Goal: Information Seeking & Learning: Understand process/instructions

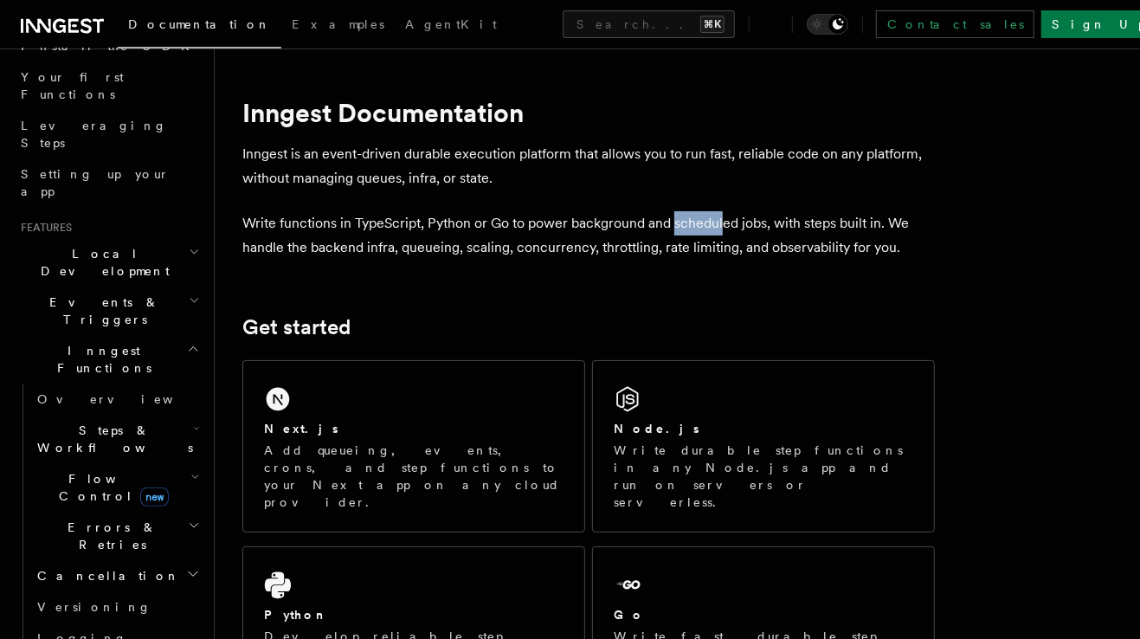
scroll to position [223, 0]
click at [191, 459] on h2 "Flow Control new" at bounding box center [116, 483] width 173 height 48
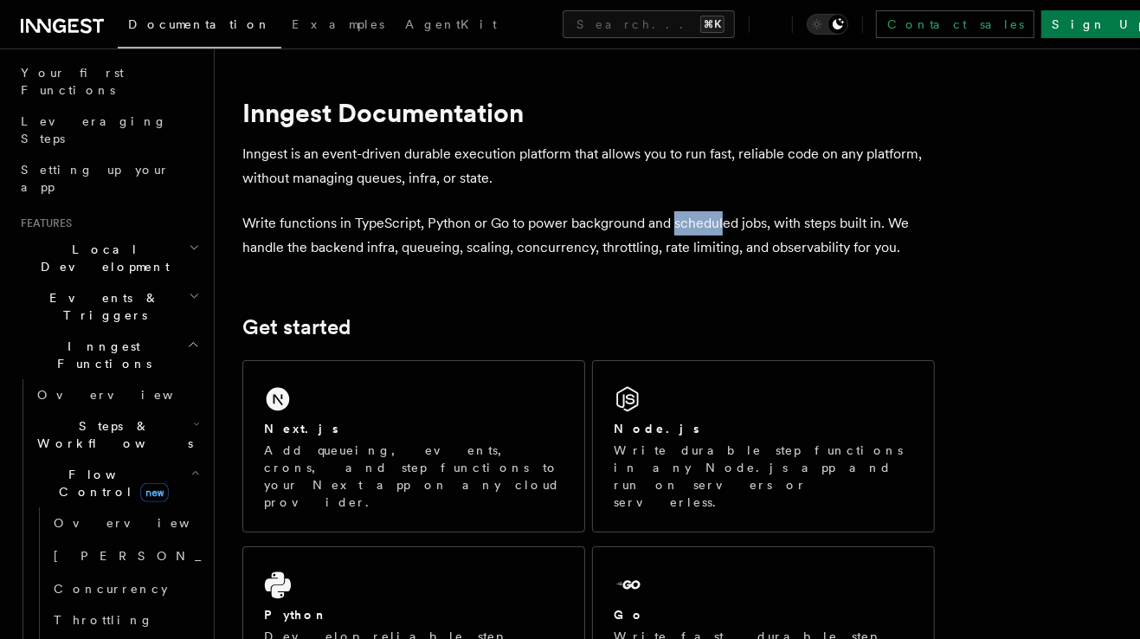
click at [200, 410] on h2 "Steps & Workflows" at bounding box center [116, 434] width 173 height 48
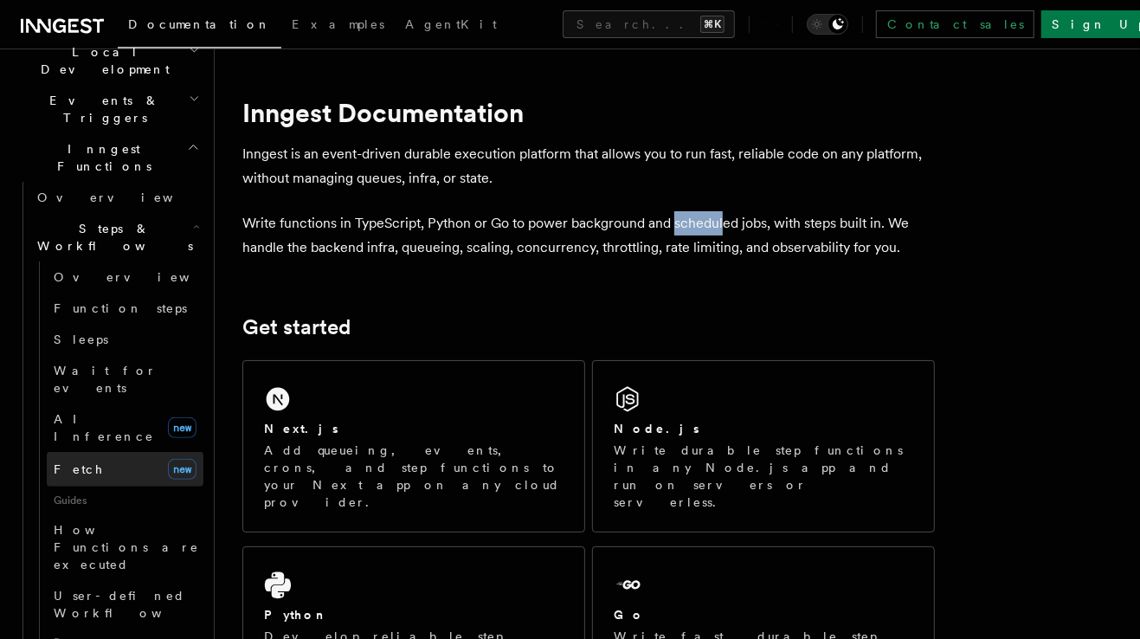
scroll to position [421, 0]
click at [562, 11] on button "Search... ⌘K" at bounding box center [648, 24] width 172 height 28
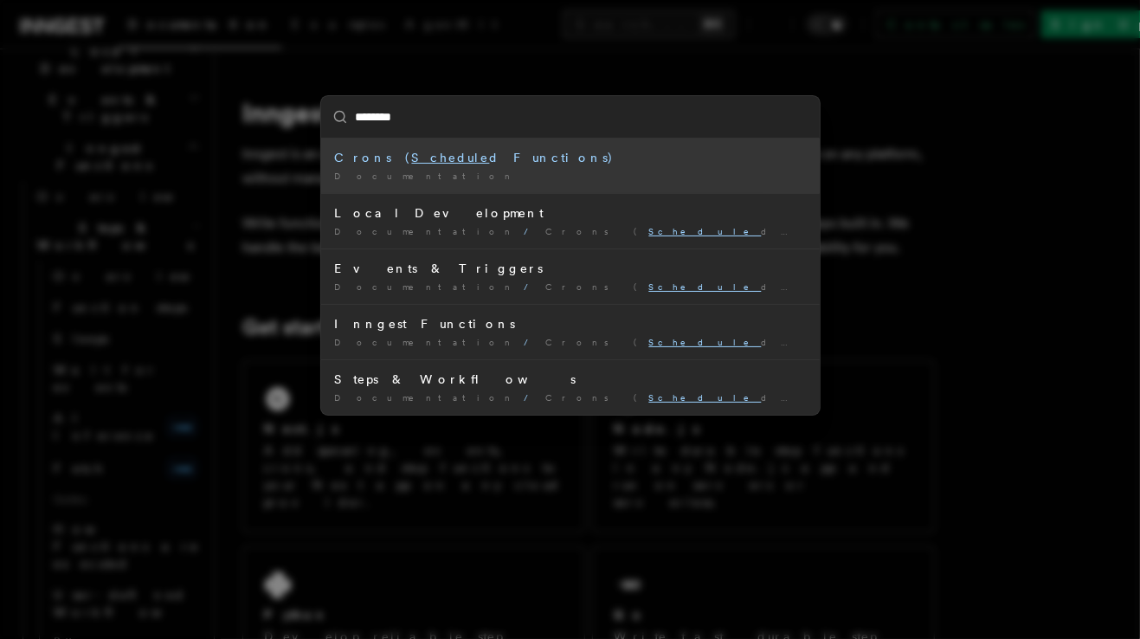
type input "*********"
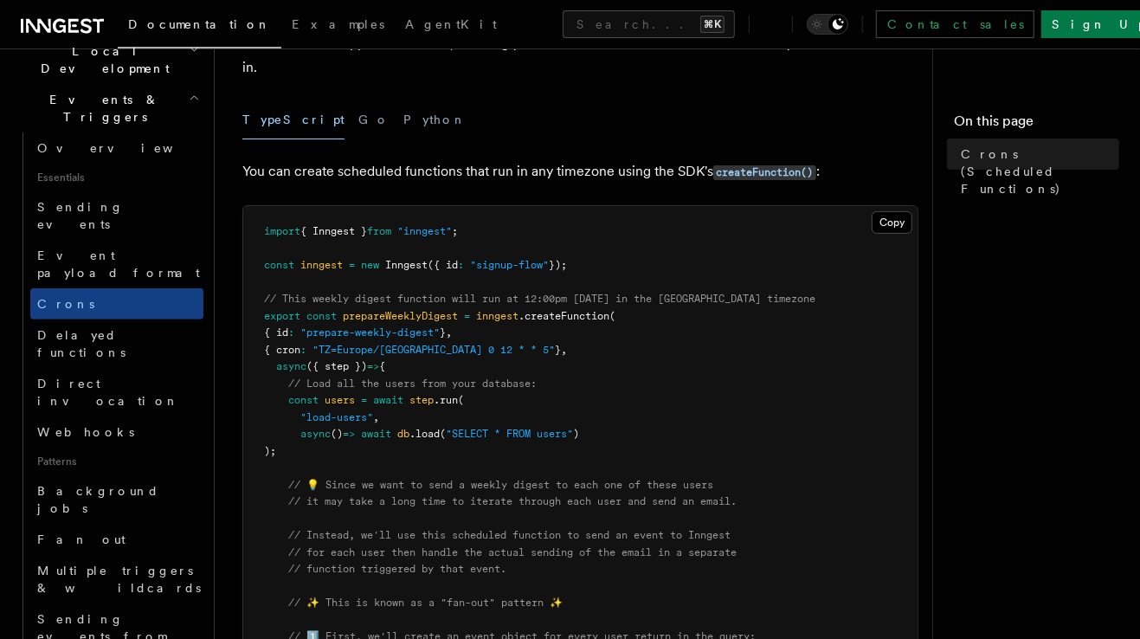
scroll to position [209, 0]
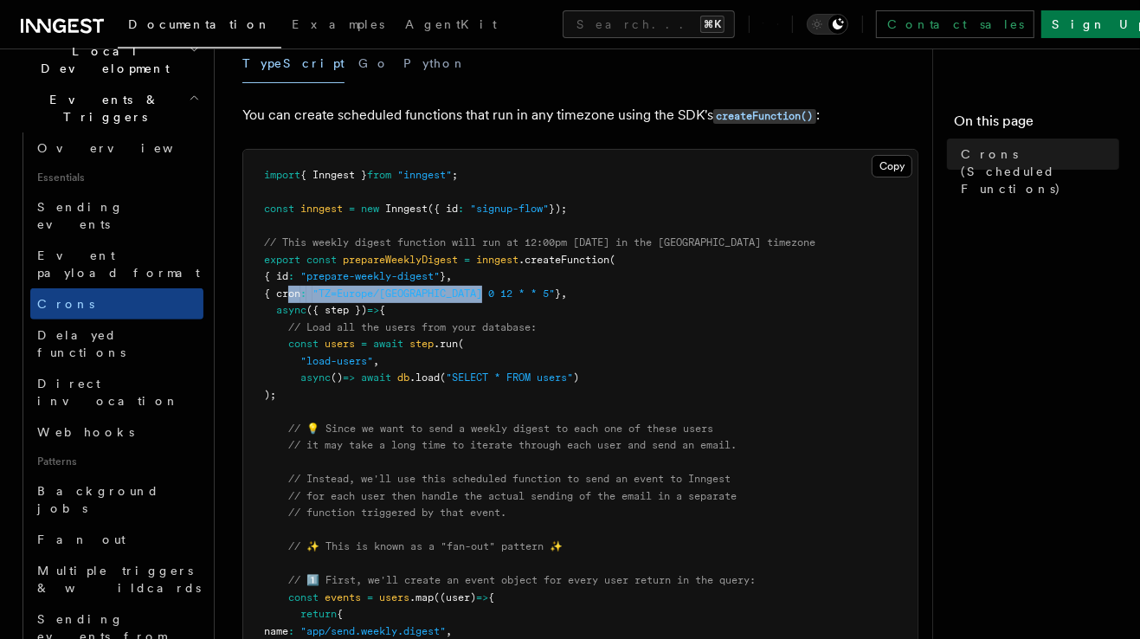
drag, startPoint x: 288, startPoint y: 269, endPoint x: 500, endPoint y: 270, distance: 212.0
click at [500, 287] on span "{ cron : "TZ=Europe/[GEOGRAPHIC_DATA] 0 12 * * 5" } ," at bounding box center [415, 293] width 303 height 12
click at [280, 287] on span "{ cron" at bounding box center [282, 293] width 36 height 12
drag, startPoint x: 329, startPoint y: 272, endPoint x: 503, endPoint y: 269, distance: 173.9
click at [503, 287] on span "{ cron : "TZ=Europe/[GEOGRAPHIC_DATA] 0 12 * * 5" } ," at bounding box center [415, 293] width 303 height 12
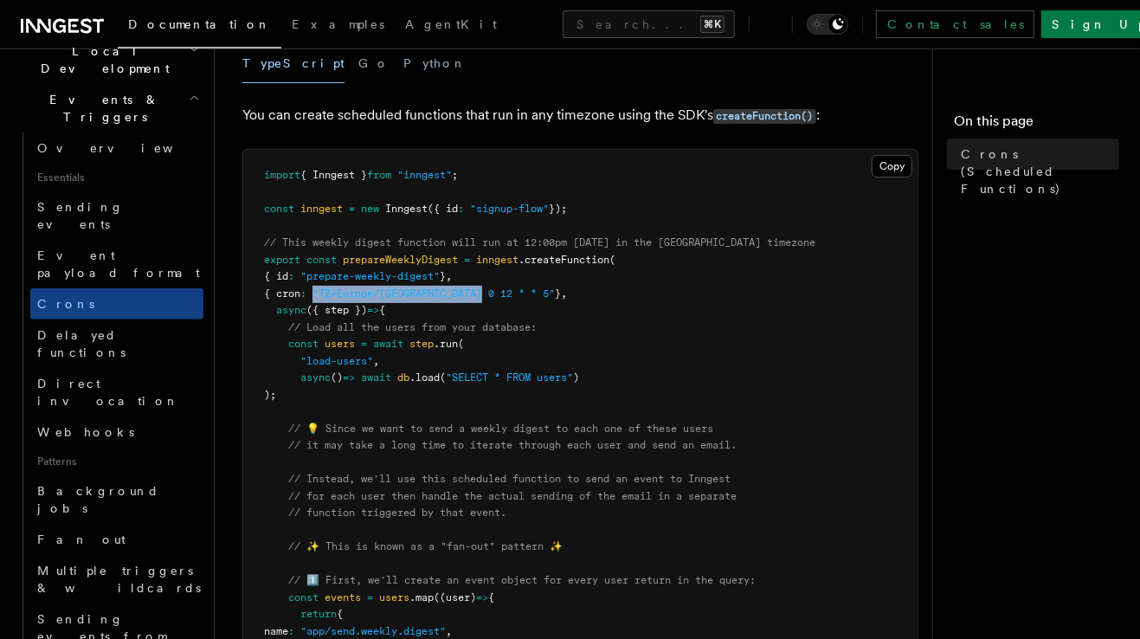
drag, startPoint x: 503, startPoint y: 269, endPoint x: 326, endPoint y: 271, distance: 176.5
click at [326, 287] on span "{ cron : "TZ=Europe/[GEOGRAPHIC_DATA] 0 12 * * 5" } ," at bounding box center [415, 293] width 303 height 12
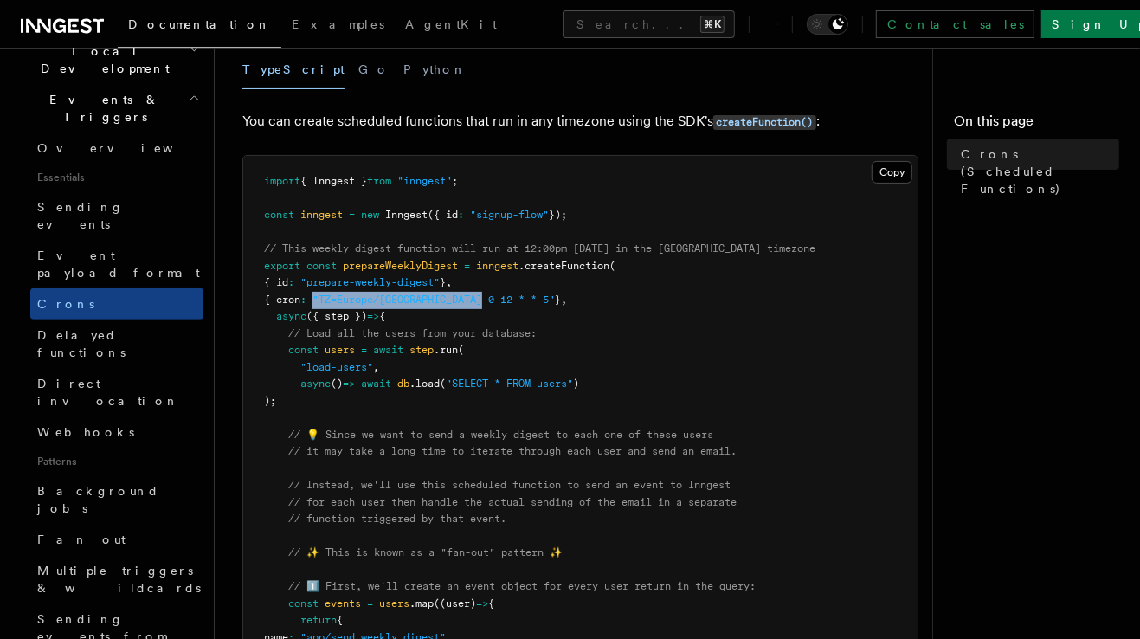
copy span ""TZ=Europe/[GEOGRAPHIC_DATA] 0 12 * * 5""
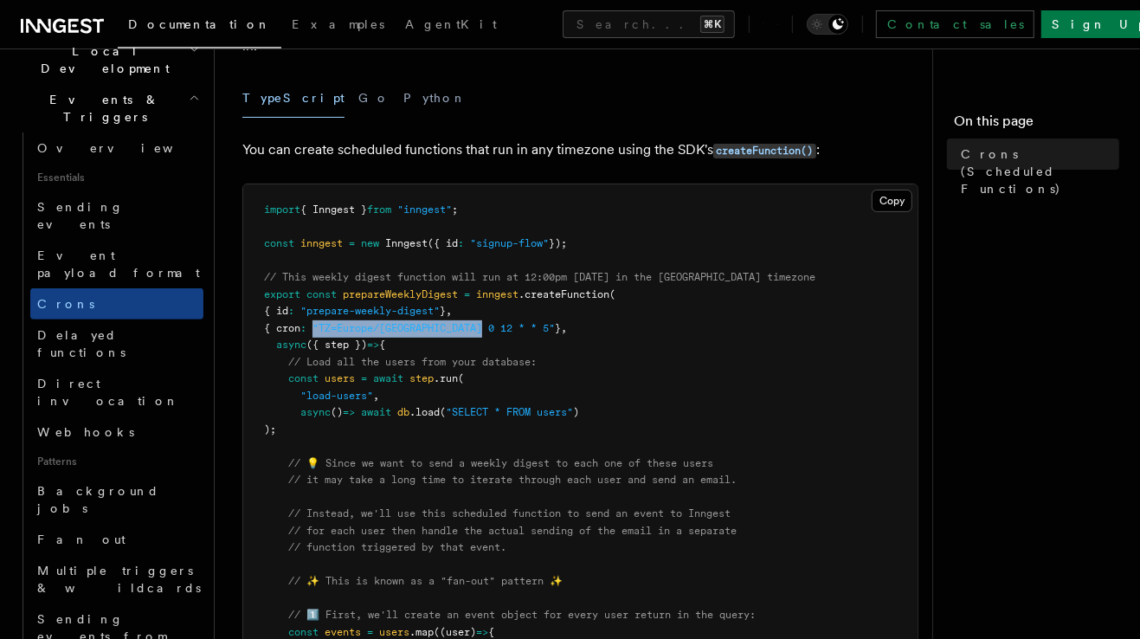
scroll to position [363, 0]
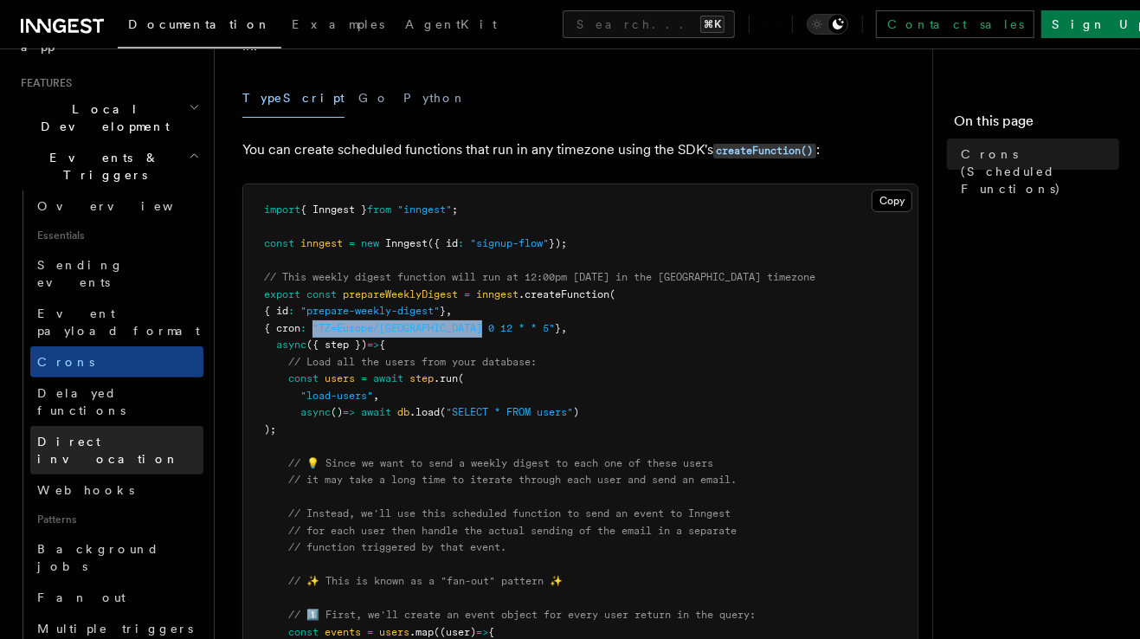
click at [96, 434] on span "Direct invocation" at bounding box center [108, 449] width 142 height 31
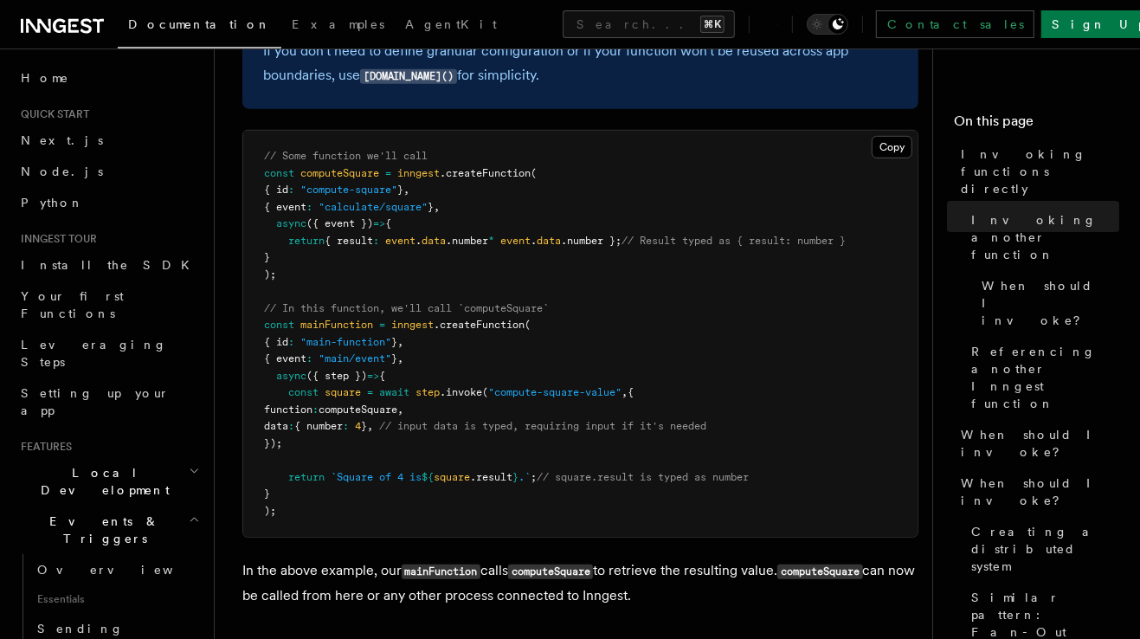
scroll to position [635, 0]
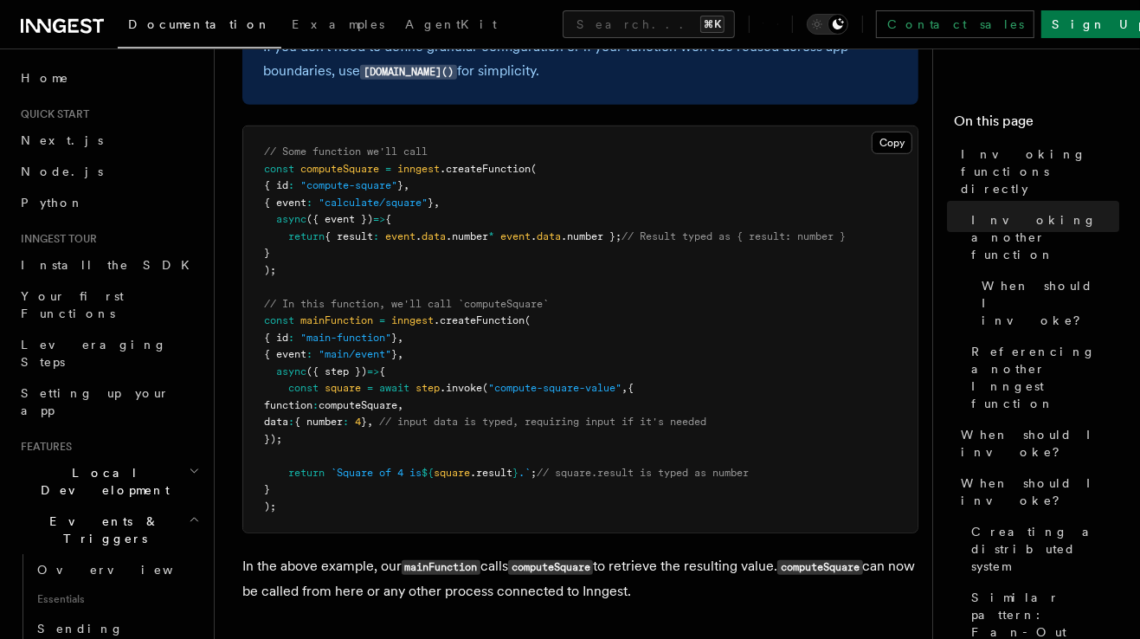
click at [339, 325] on span "mainFunction" at bounding box center [336, 320] width 73 height 12
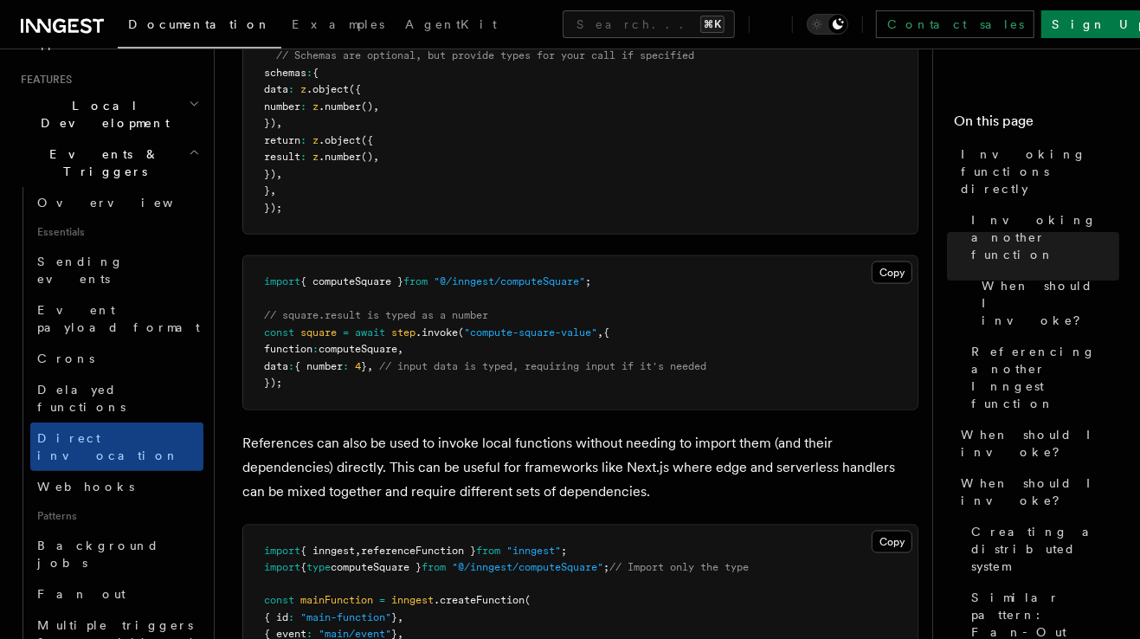
scroll to position [370, 0]
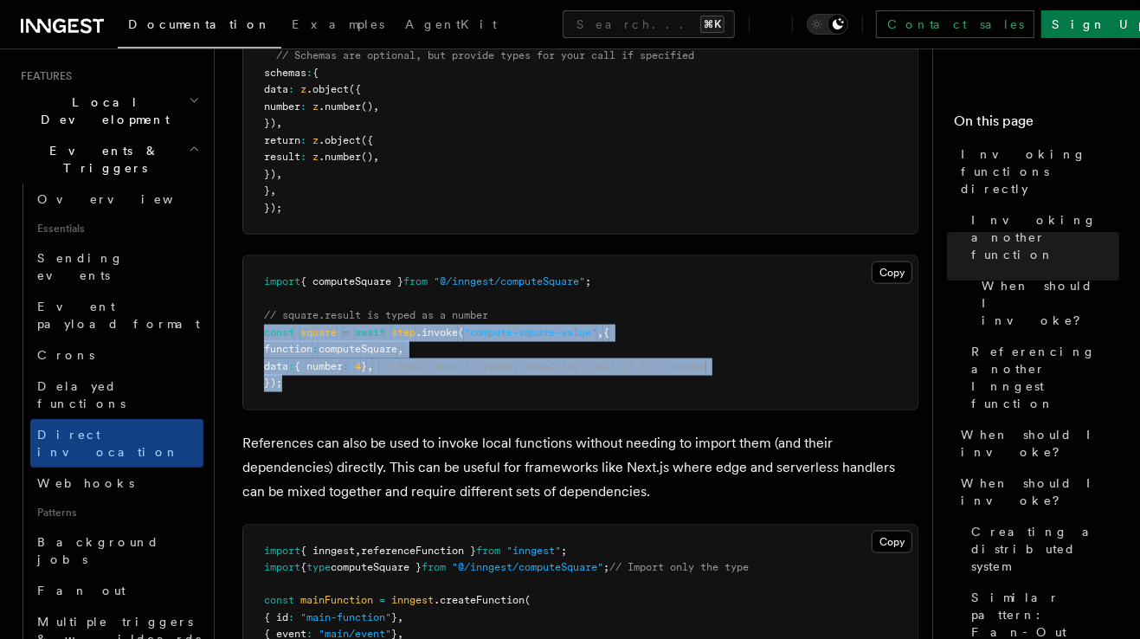
drag, startPoint x: 338, startPoint y: 389, endPoint x: 263, endPoint y: 337, distance: 91.0
click at [263, 337] on pre "import { computeSquare } from "@/inngest/computeSquare" ; // square.result is t…" at bounding box center [580, 332] width 674 height 153
copy code "const square = await step .invoke ( "compute-square-value" , { function : compu…"
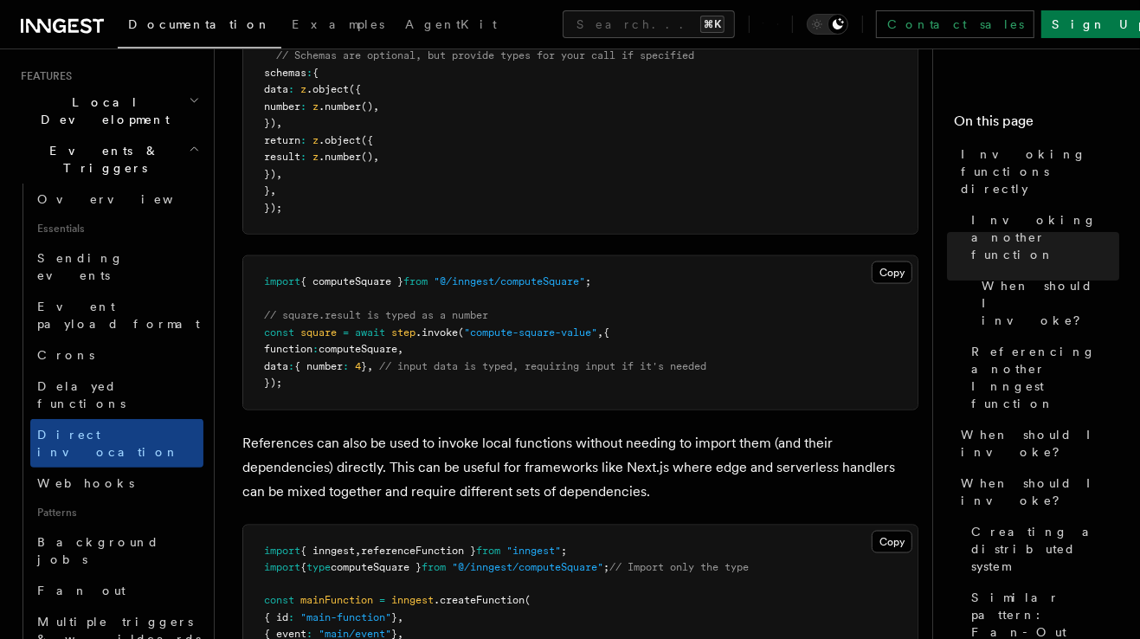
click at [394, 389] on pre "import { computeSquare } from "@/inngest/computeSquare" ; // square.result is t…" at bounding box center [580, 332] width 674 height 153
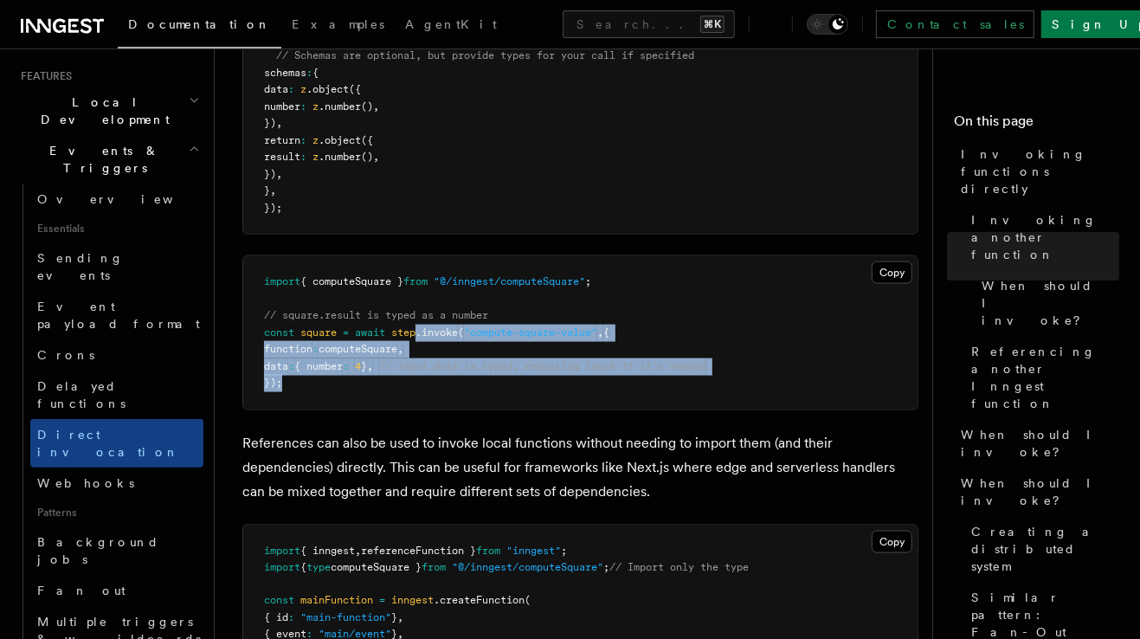
drag, startPoint x: 421, startPoint y: 335, endPoint x: 421, endPoint y: 389, distance: 53.6
click at [421, 389] on pre "import { computeSquare } from "@/inngest/computeSquare" ; // square.result is t…" at bounding box center [580, 332] width 674 height 153
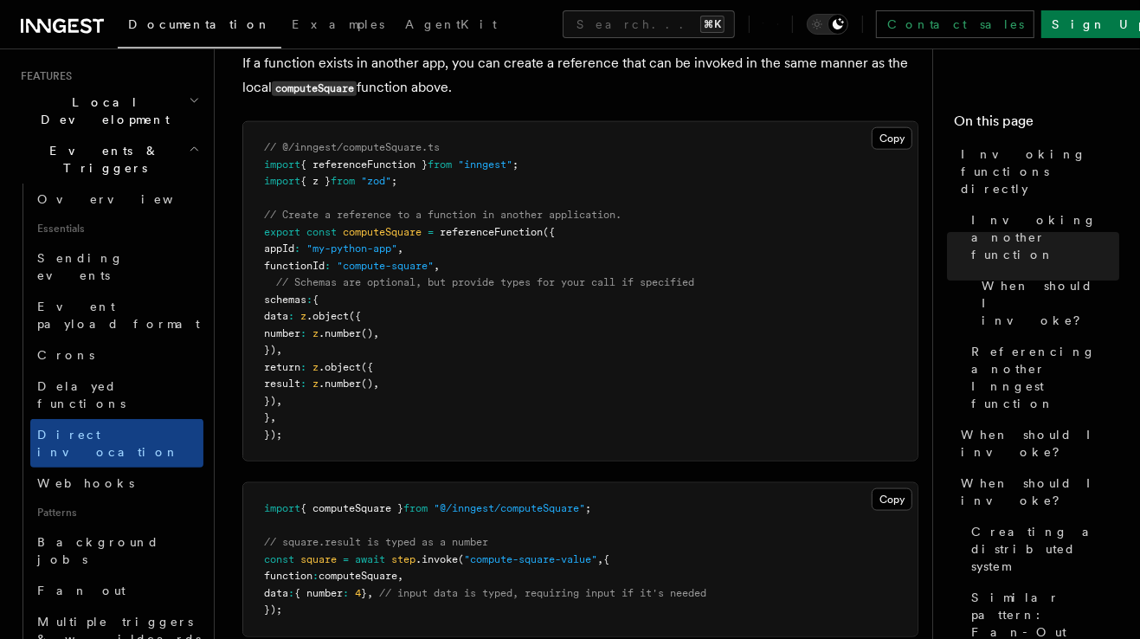
scroll to position [1275, 0]
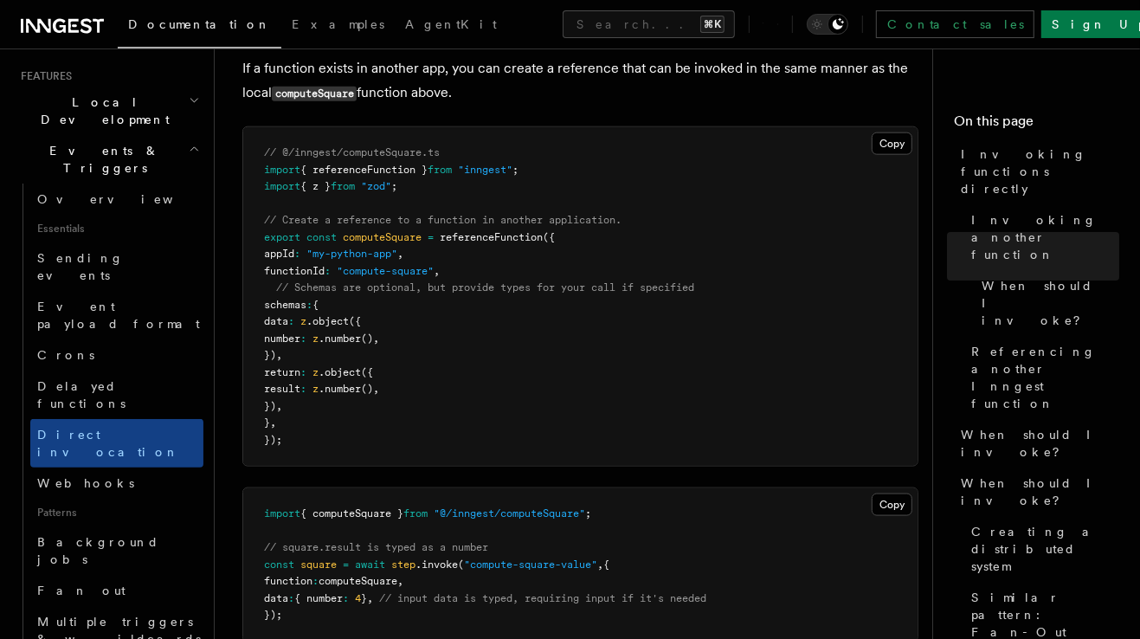
click at [372, 220] on span "// Create a reference to a function in another application." at bounding box center [442, 220] width 357 height 12
click at [372, 240] on span "computeSquare" at bounding box center [382, 237] width 79 height 12
copy span "computeSquare"
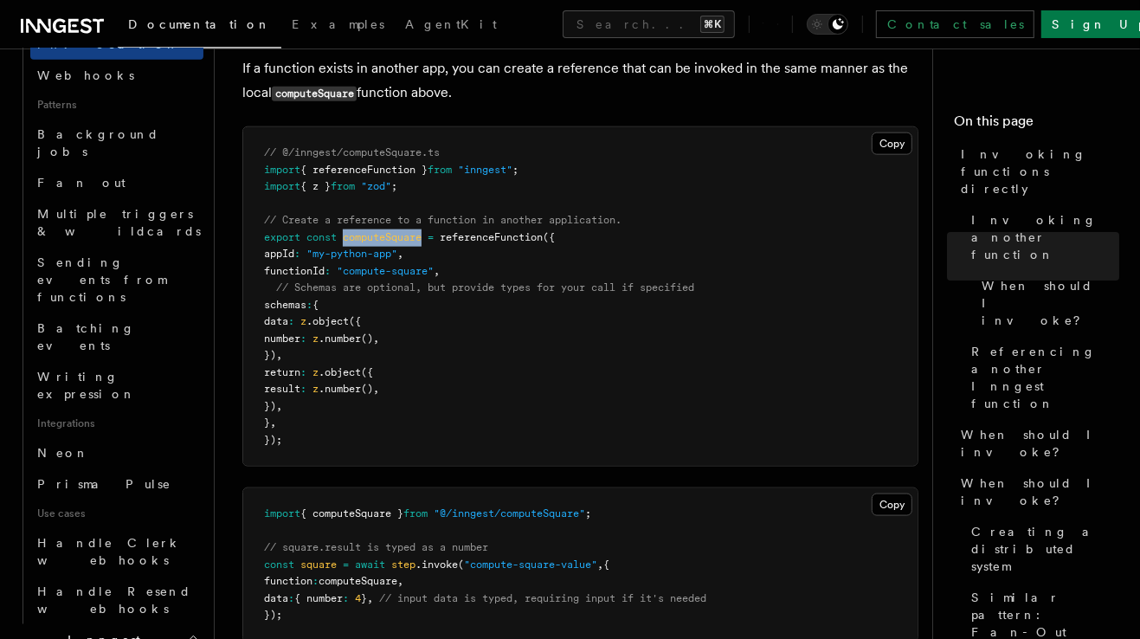
scroll to position [798, 0]
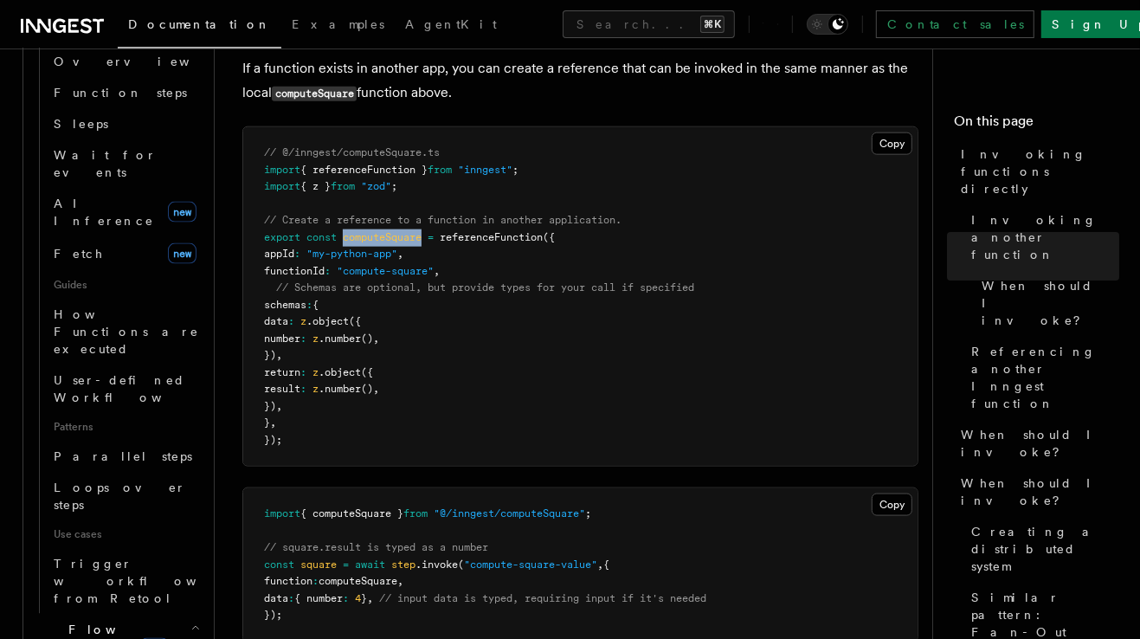
scroll to position [1581, 0]
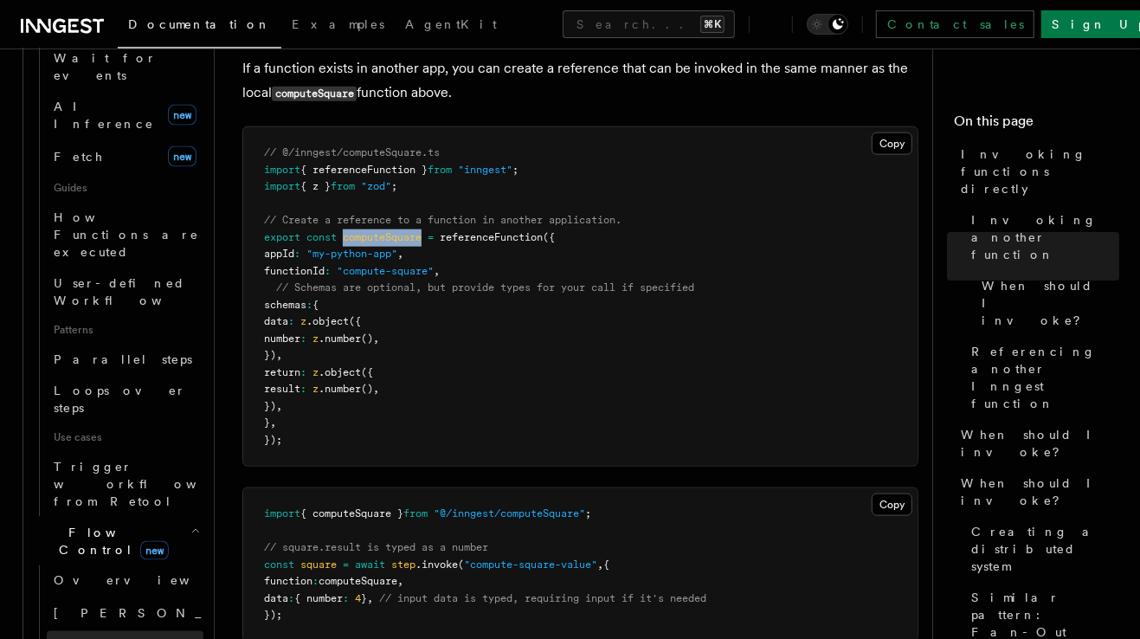
click at [110, 638] on span "Concurrency" at bounding box center [111, 646] width 114 height 14
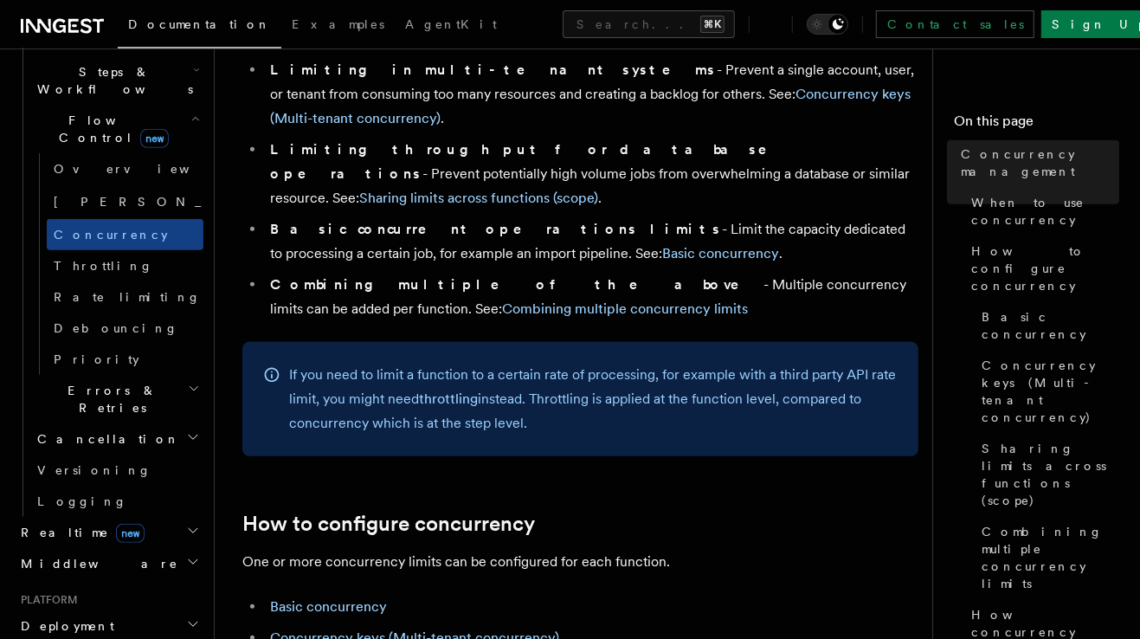
scroll to position [526, 0]
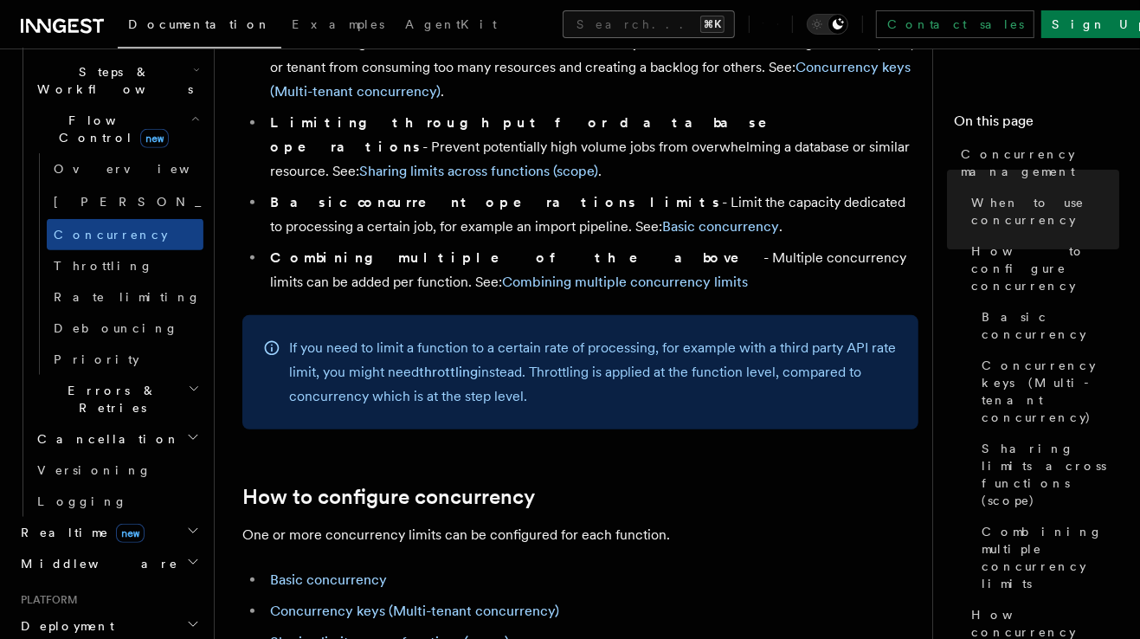
click at [588, 16] on button "Search... ⌘K" at bounding box center [648, 24] width 172 height 28
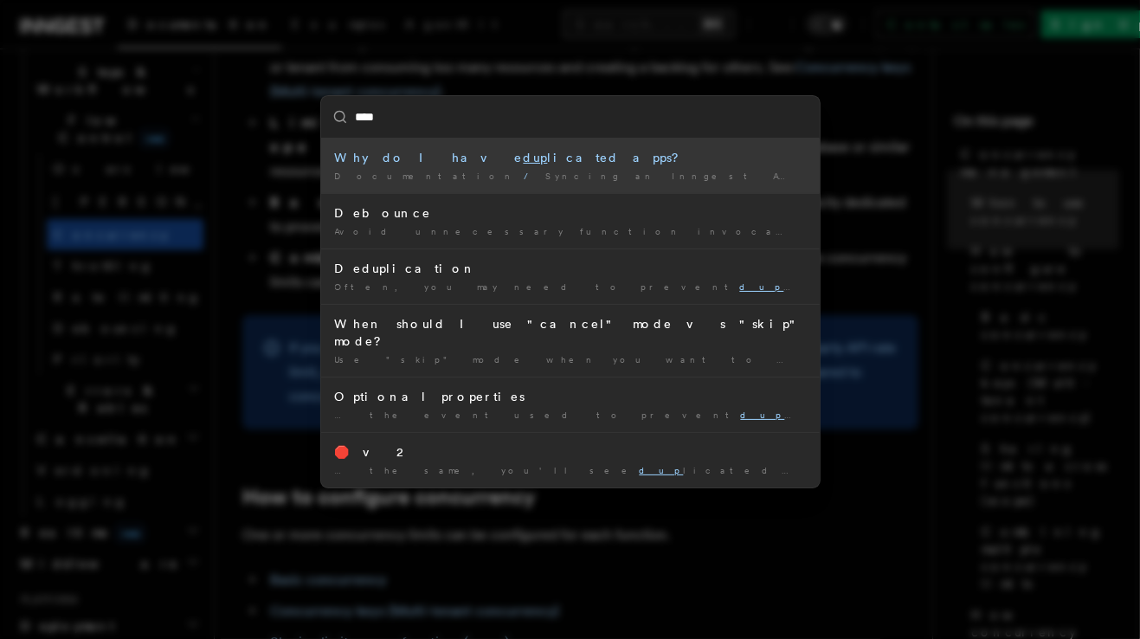
type input "*****"
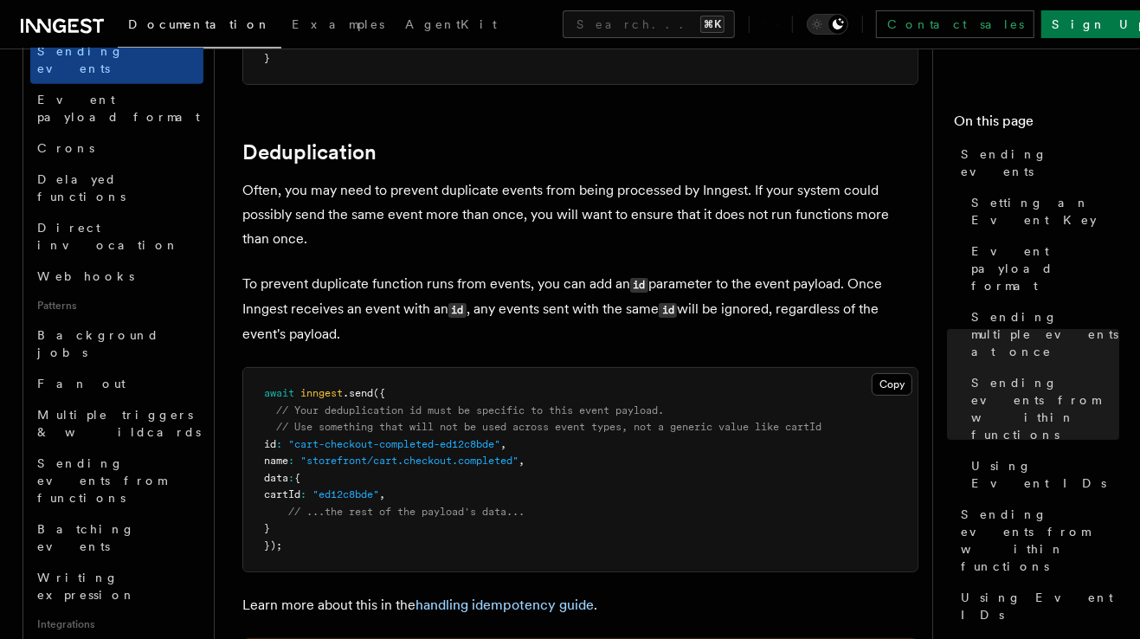
scroll to position [4322, 0]
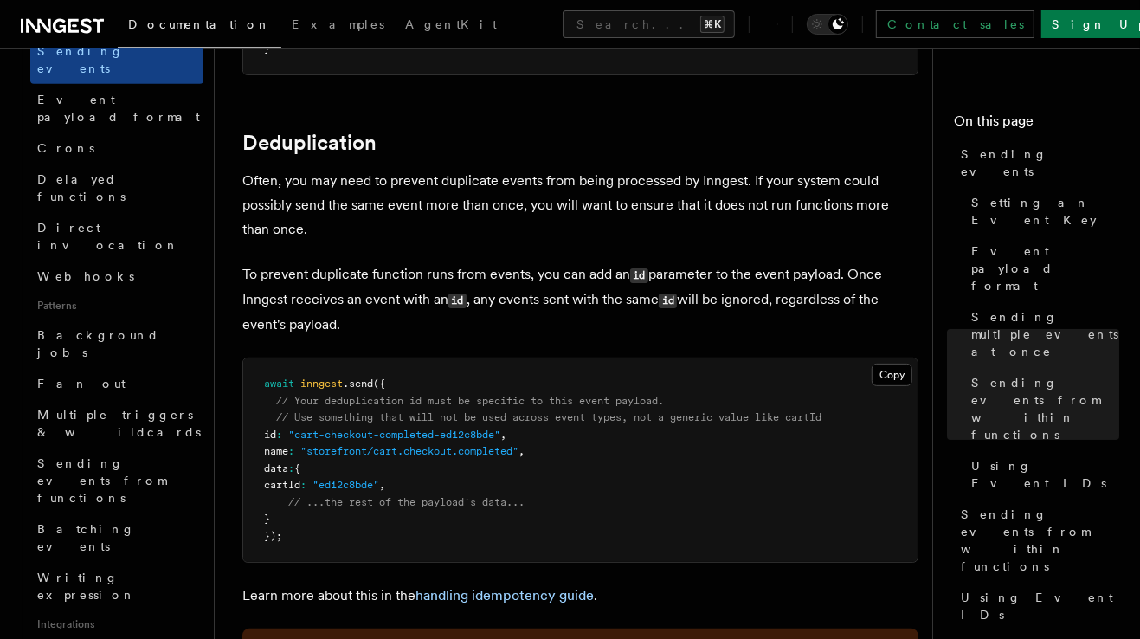
click at [645, 268] on code "id" at bounding box center [639, 275] width 18 height 15
drag, startPoint x: 299, startPoint y: 281, endPoint x: 471, endPoint y: 281, distance: 172.2
click at [471, 281] on p "To prevent duplicate function runs from events, you can add an id parameter to …" at bounding box center [580, 299] width 676 height 74
drag, startPoint x: 496, startPoint y: 278, endPoint x: 681, endPoint y: 286, distance: 185.4
click at [681, 286] on p "To prevent duplicate function runs from events, you can add an id parameter to …" at bounding box center [580, 299] width 676 height 74
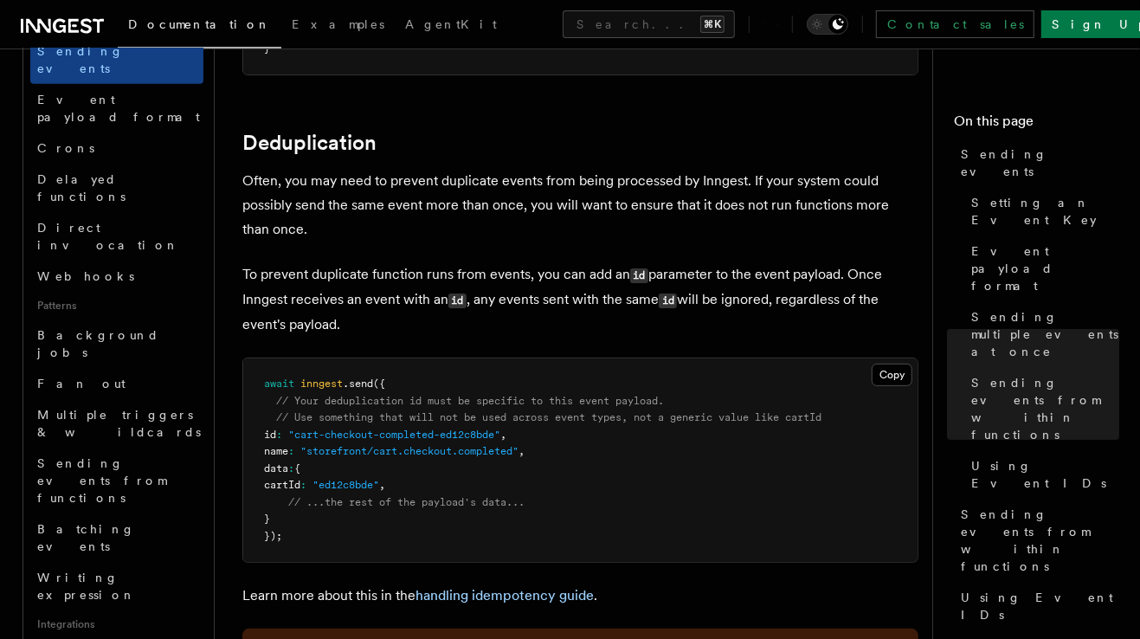
click at [746, 279] on p "To prevent duplicate function runs from events, you can add an id parameter to …" at bounding box center [580, 299] width 676 height 74
click at [348, 313] on p "To prevent duplicate function runs from events, you can add an id parameter to …" at bounding box center [580, 299] width 676 height 74
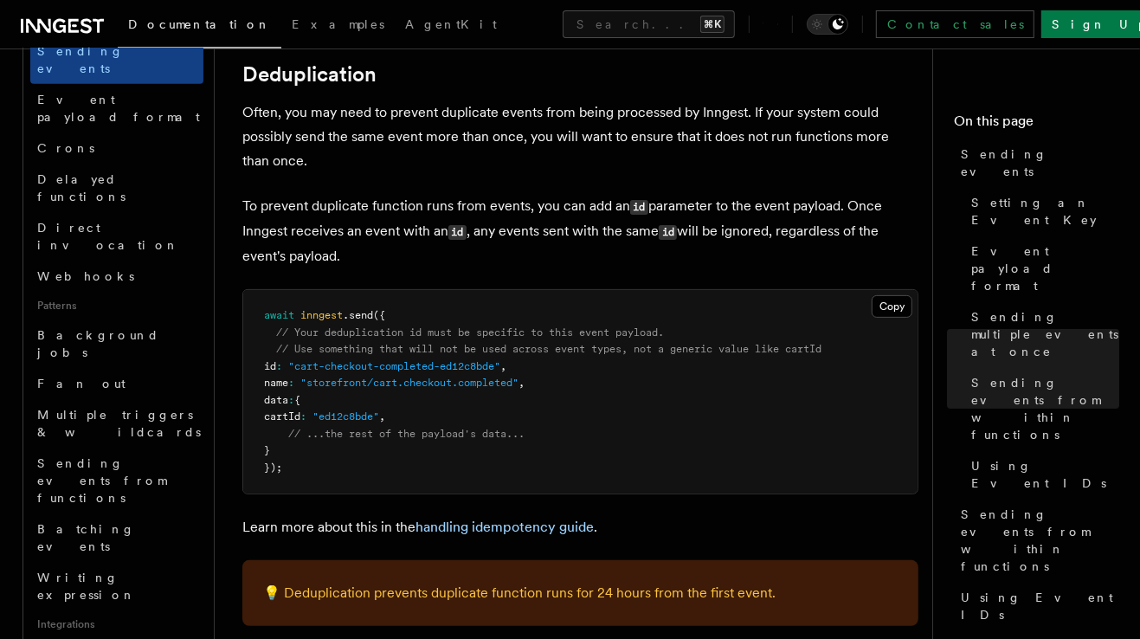
scroll to position [4374, 0]
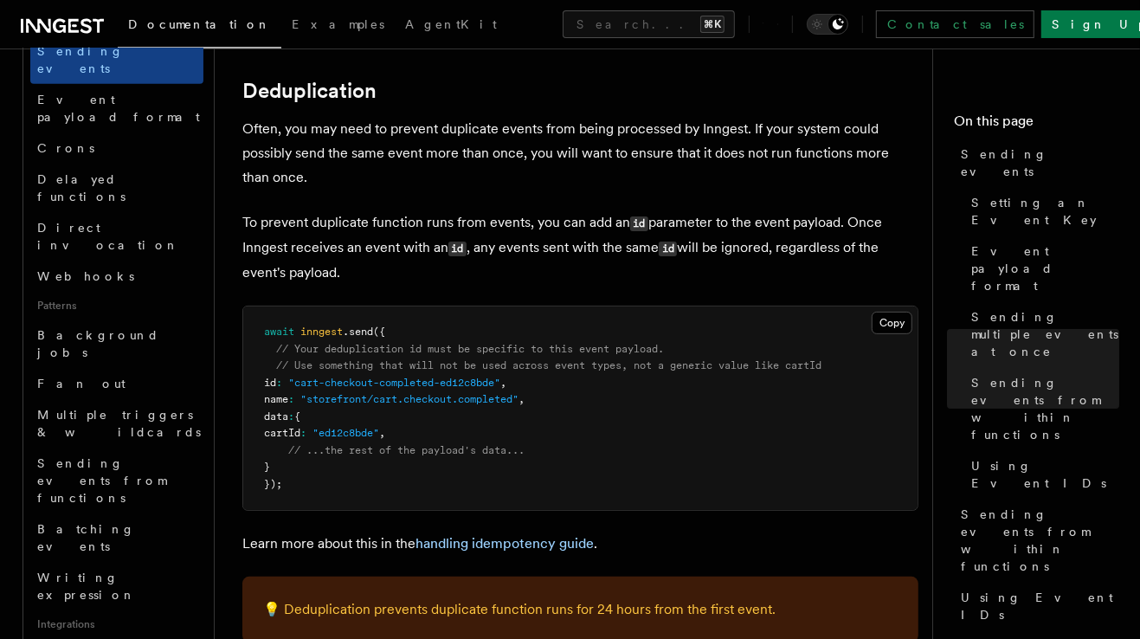
click at [366, 325] on span ".send" at bounding box center [358, 331] width 30 height 12
drag, startPoint x: 300, startPoint y: 313, endPoint x: 376, endPoint y: 313, distance: 76.1
click at [376, 325] on span "await inngest .send ({" at bounding box center [324, 331] width 121 height 12
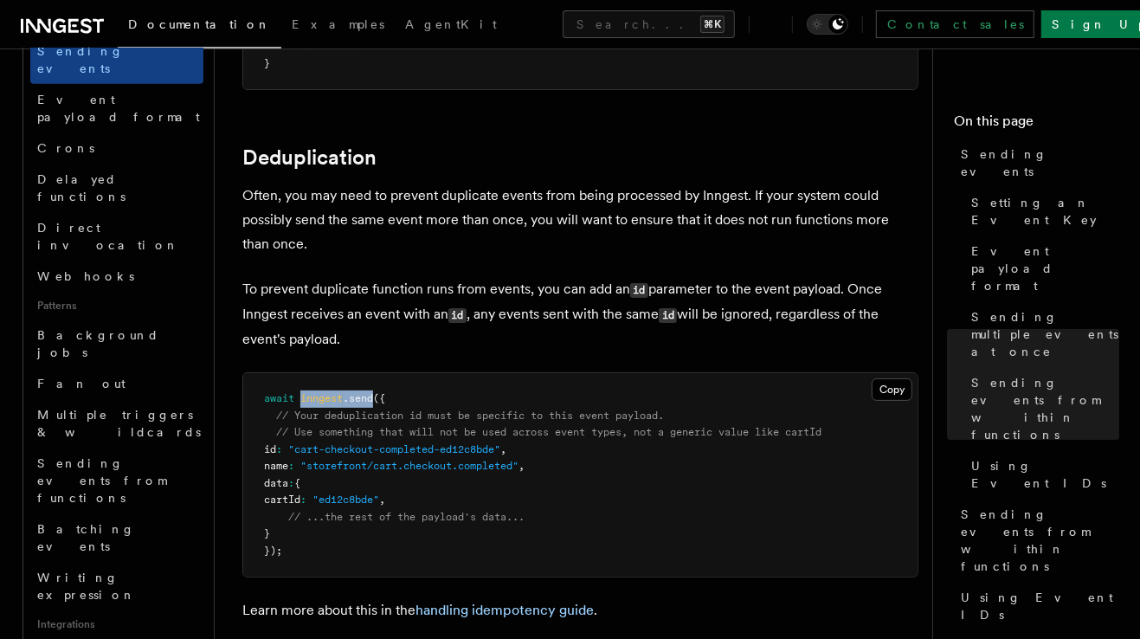
scroll to position [4309, 0]
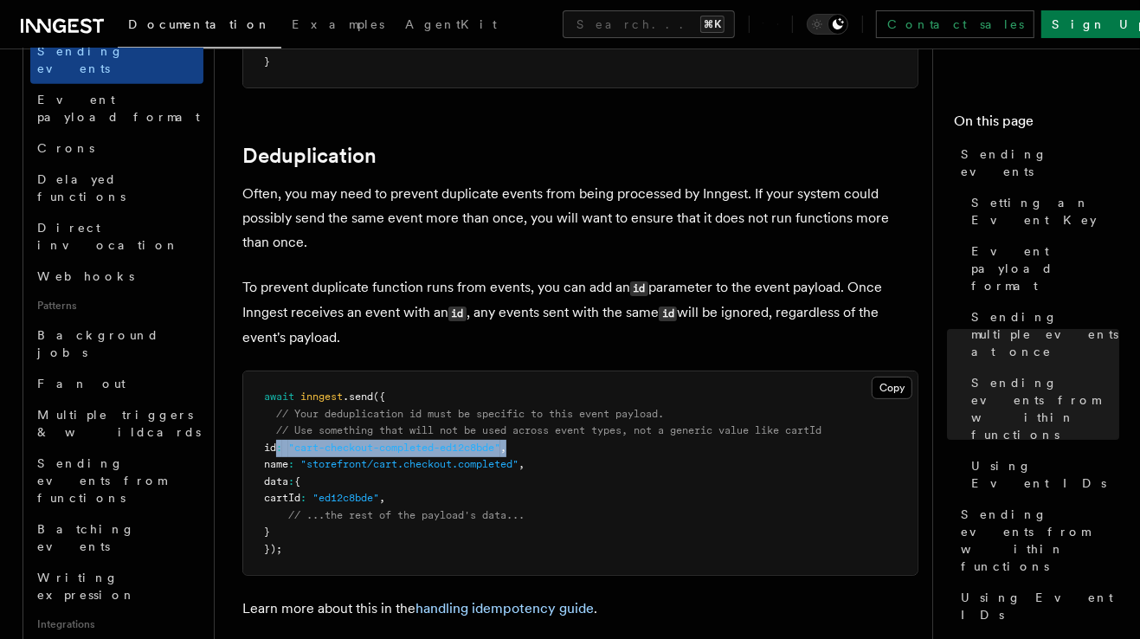
drag, startPoint x: 276, startPoint y: 430, endPoint x: 568, endPoint y: 430, distance: 291.6
click at [568, 430] on pre "await inngest .send ({ // Your deduplication id must be specific to this event …" at bounding box center [580, 472] width 674 height 203
click at [267, 441] on span "id" at bounding box center [270, 447] width 12 height 12
drag, startPoint x: 277, startPoint y: 429, endPoint x: 601, endPoint y: 429, distance: 324.5
click at [601, 429] on pre "await inngest .send ({ // Your deduplication id must be specific to this event …" at bounding box center [580, 472] width 674 height 203
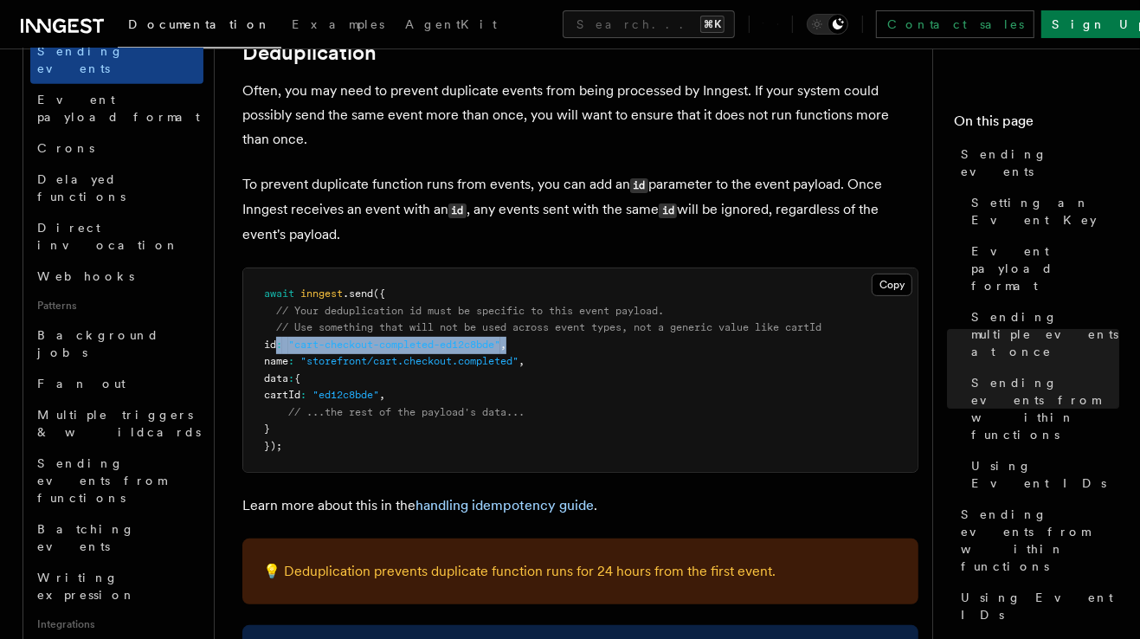
scroll to position [4416, 0]
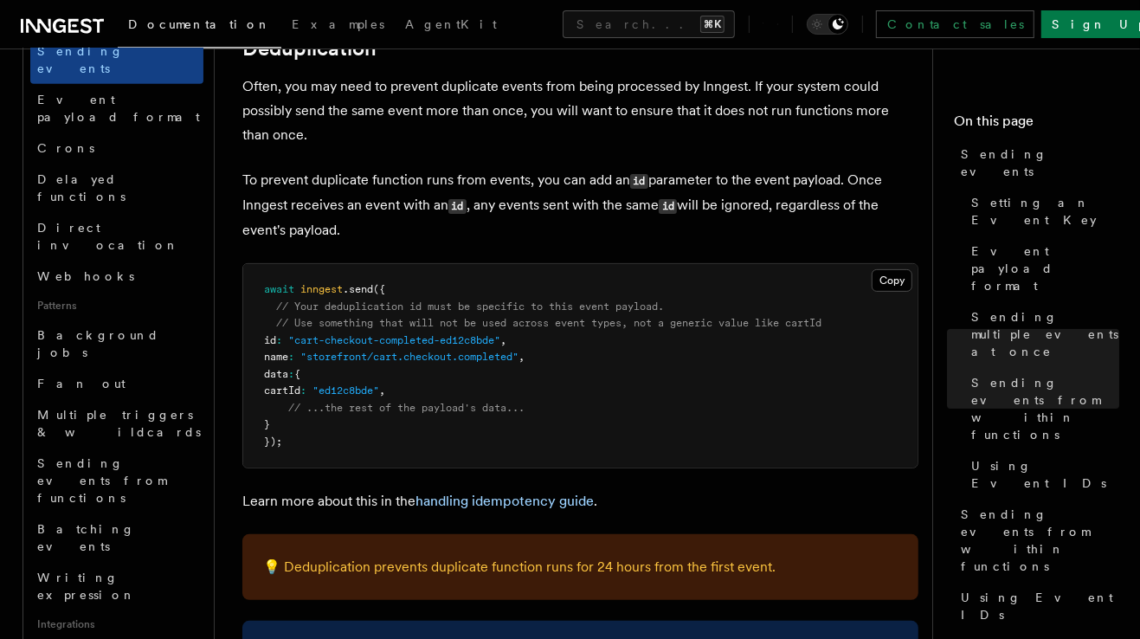
click at [415, 401] on span "// ...the rest of the payload's data..." at bounding box center [406, 407] width 236 height 12
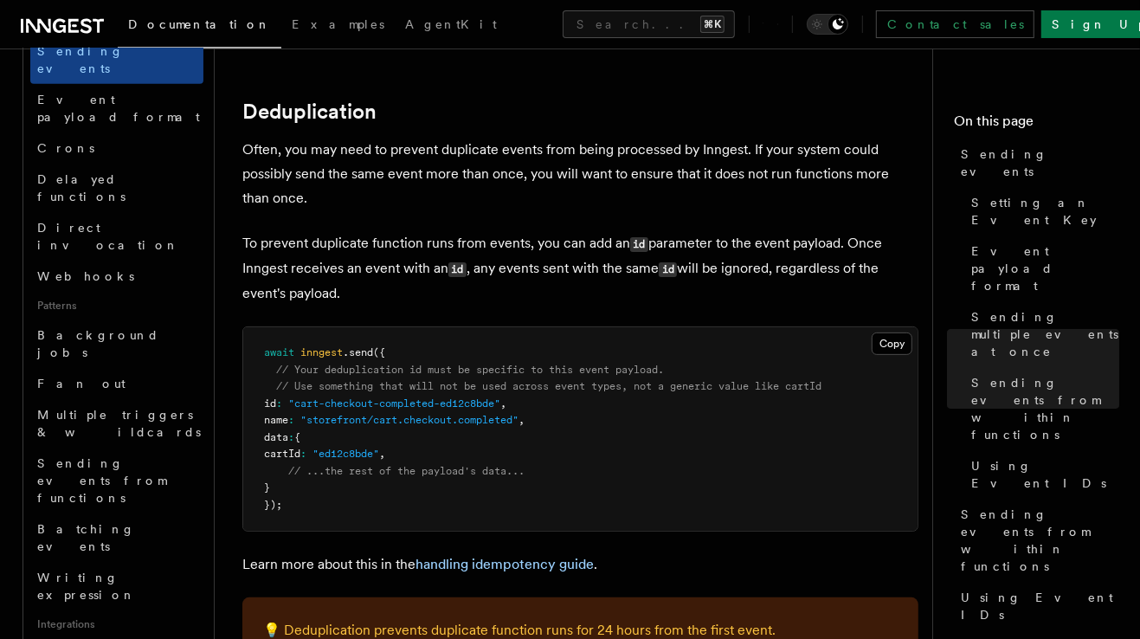
scroll to position [4344, 0]
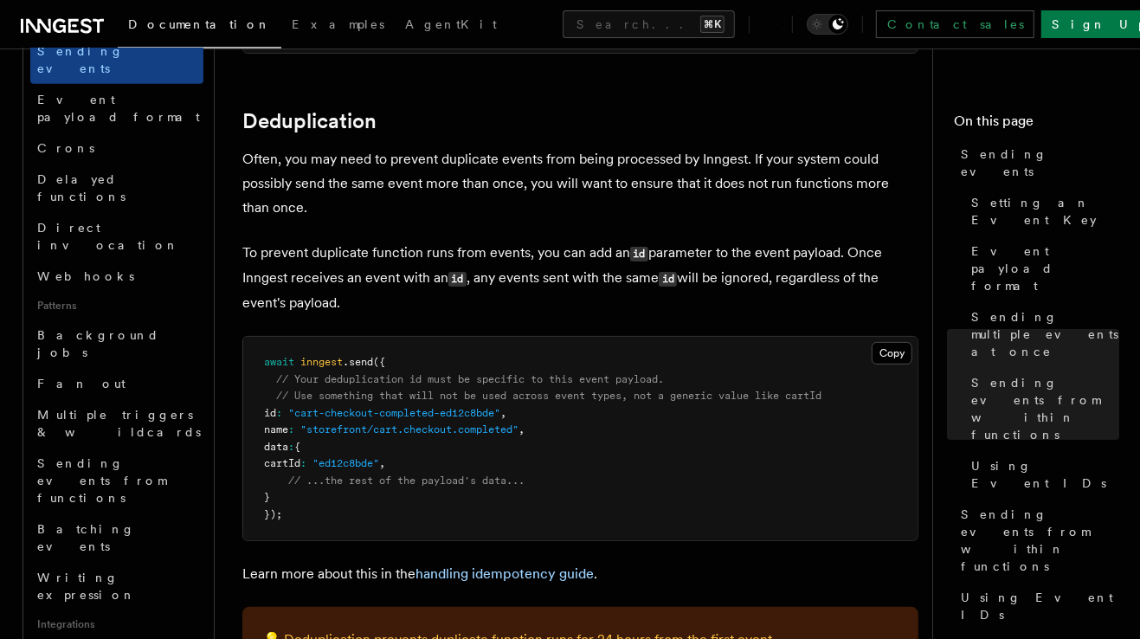
click at [487, 147] on p "Often, you may need to prevent duplicate events from being processed by Inngest…" at bounding box center [580, 183] width 676 height 73
drag, startPoint x: 434, startPoint y: 142, endPoint x: 696, endPoint y: 142, distance: 262.2
click at [696, 147] on p "Often, you may need to prevent duplicate events from being processed by Inngest…" at bounding box center [580, 183] width 676 height 73
drag, startPoint x: 276, startPoint y: 397, endPoint x: 527, endPoint y: 398, distance: 250.9
click at [527, 398] on pre "await inngest .send ({ // Your deduplication id must be specific to this event …" at bounding box center [580, 438] width 674 height 203
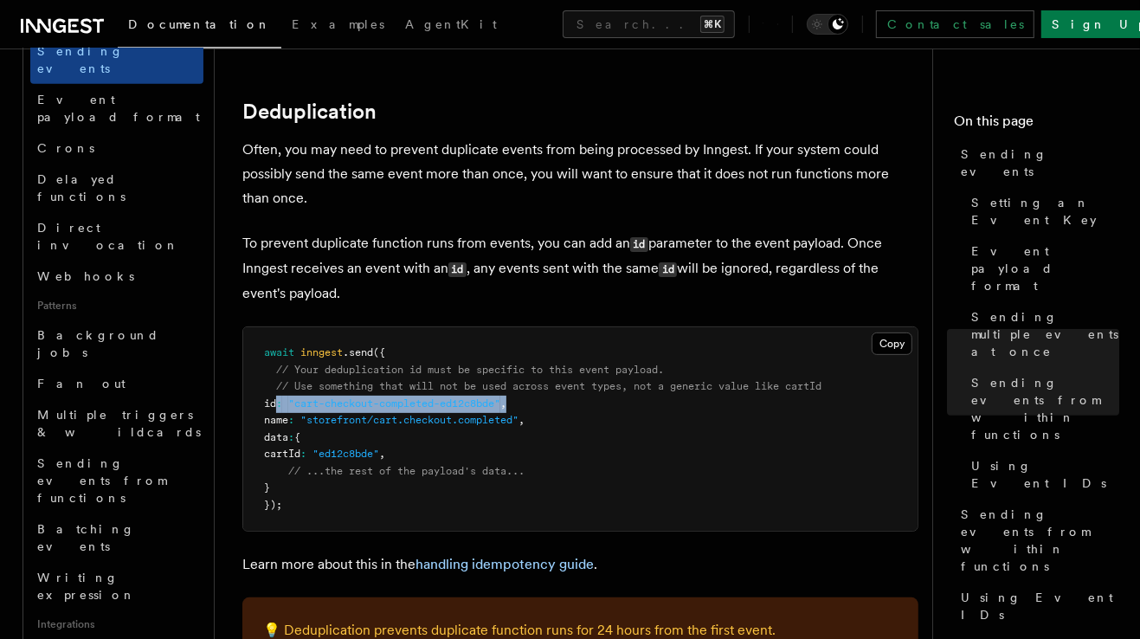
scroll to position [4365, 0]
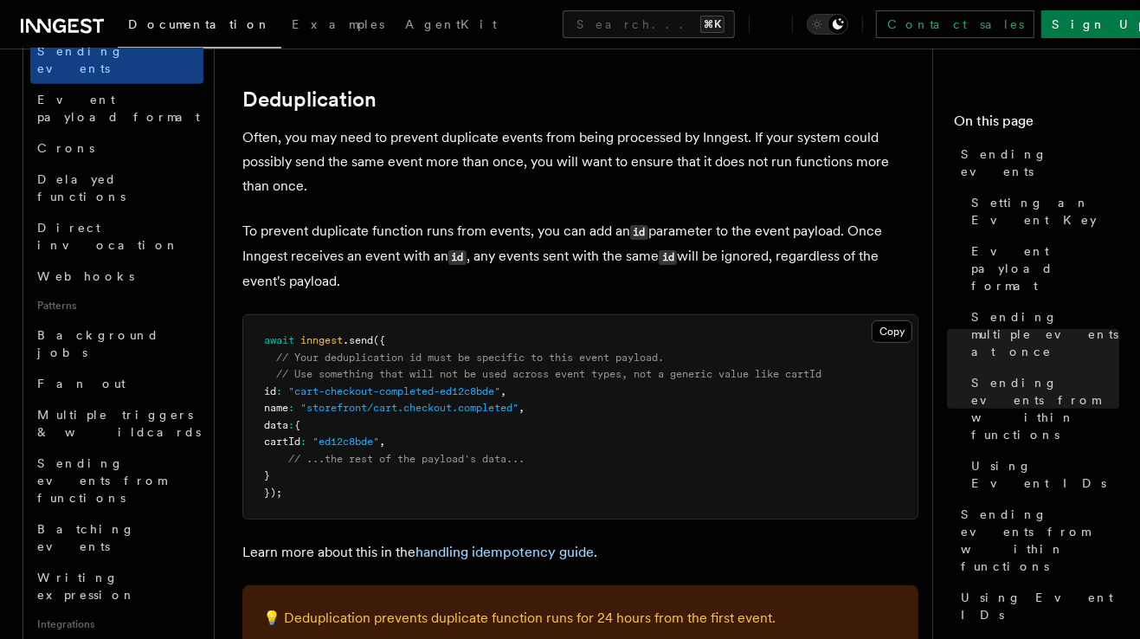
click at [307, 385] on span ""cart-checkout-completed-ed12c8bde"" at bounding box center [394, 391] width 212 height 12
drag, startPoint x: 307, startPoint y: 371, endPoint x: 514, endPoint y: 373, distance: 206.8
click at [500, 385] on span ""cart-checkout-completed-ed12c8bde"" at bounding box center [394, 391] width 212 height 12
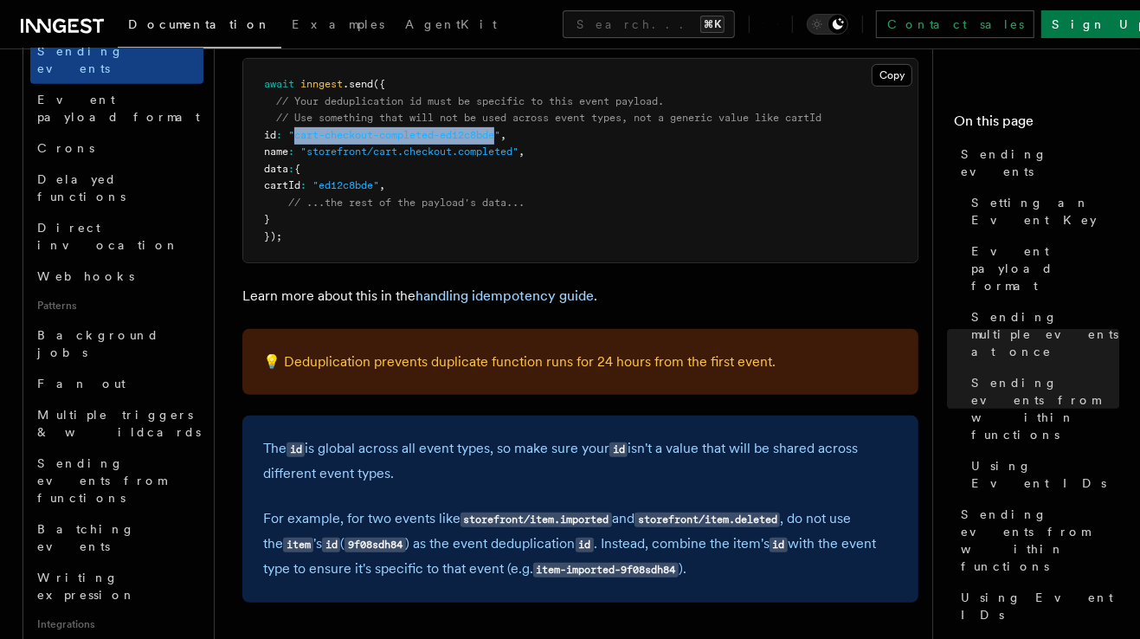
scroll to position [4622, 0]
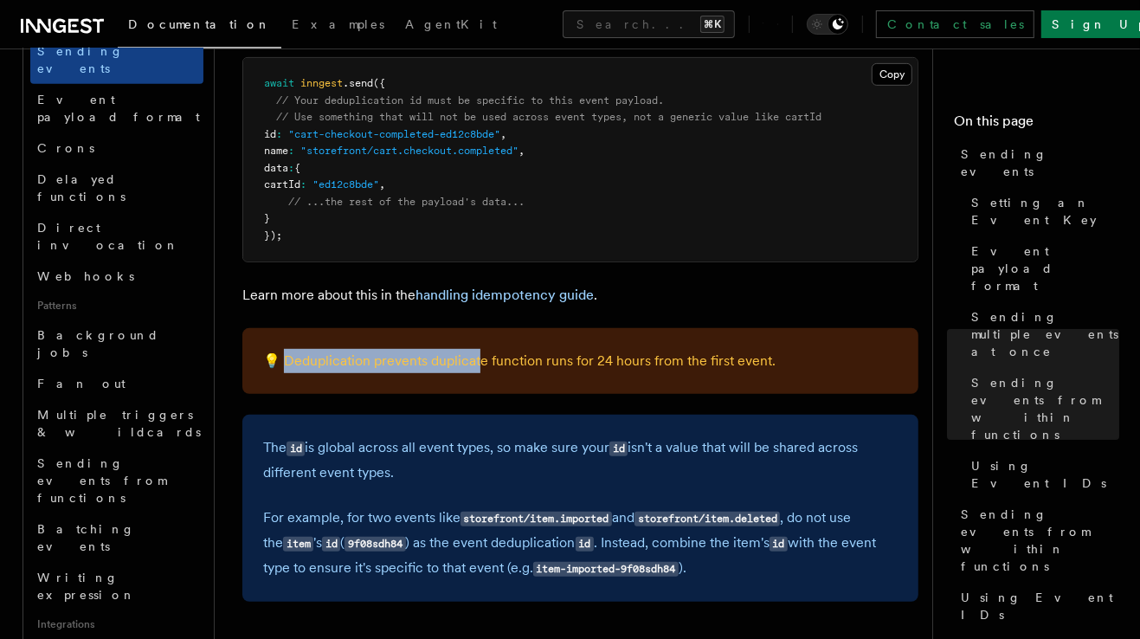
drag, startPoint x: 279, startPoint y: 344, endPoint x: 473, endPoint y: 347, distance: 194.7
click at [473, 349] on p "💡 Deduplication prevents duplicate function runs for 24 hours from the first ev…" at bounding box center [580, 361] width 634 height 24
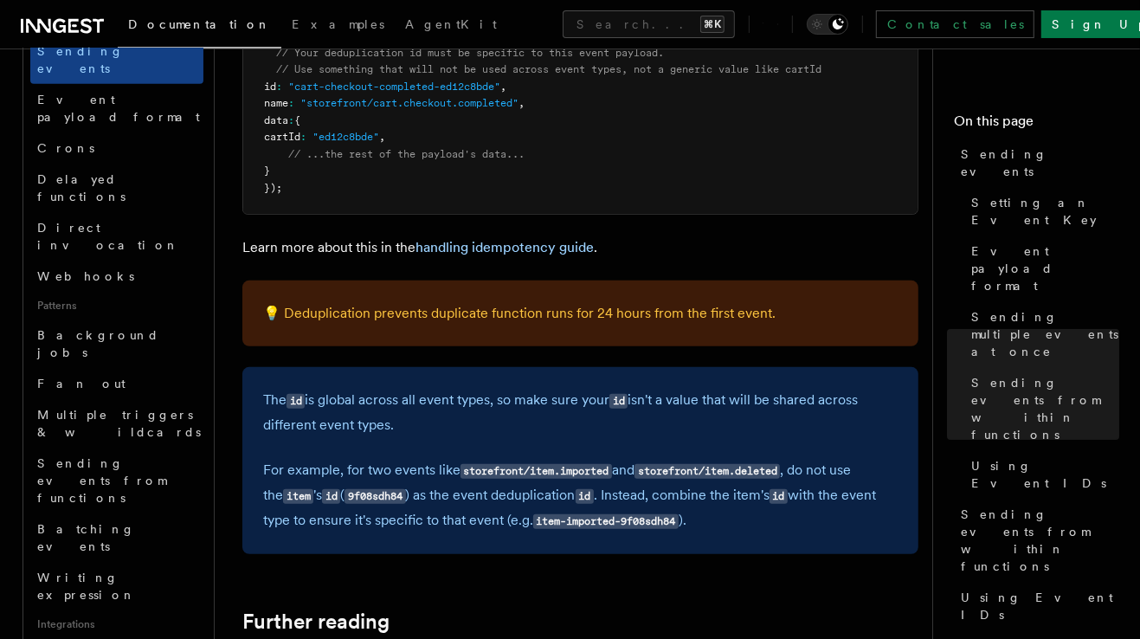
scroll to position [4679, 0]
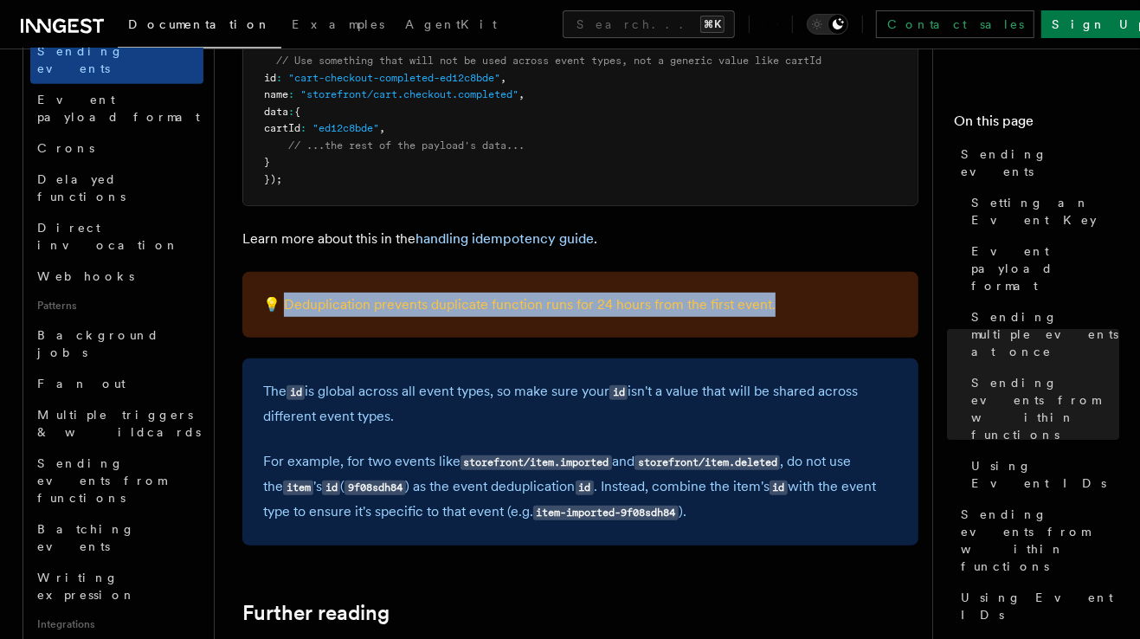
drag, startPoint x: 280, startPoint y: 286, endPoint x: 835, endPoint y: 304, distance: 554.9
click at [835, 304] on div "💡 Deduplication prevents duplicate function runs for 24 hours from the first ev…" at bounding box center [580, 305] width 676 height 66
click at [327, 292] on p "💡 Deduplication prevents duplicate function runs for 24 hours from the first ev…" at bounding box center [580, 304] width 634 height 24
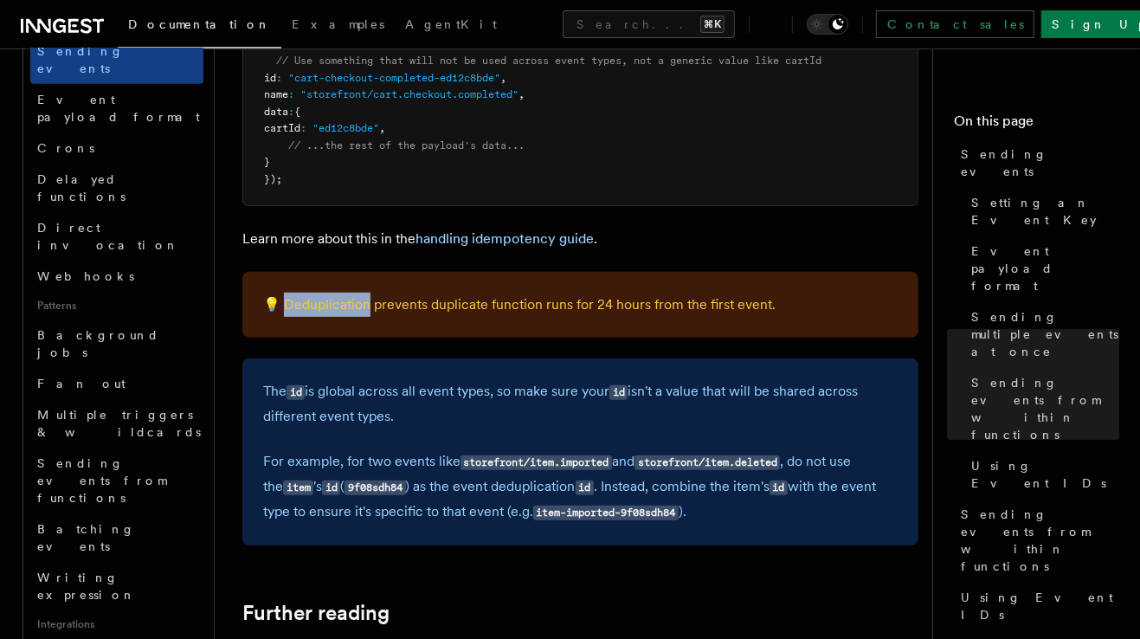
click at [327, 292] on p "💡 Deduplication prevents duplicate function runs for 24 hours from the first ev…" at bounding box center [580, 304] width 634 height 24
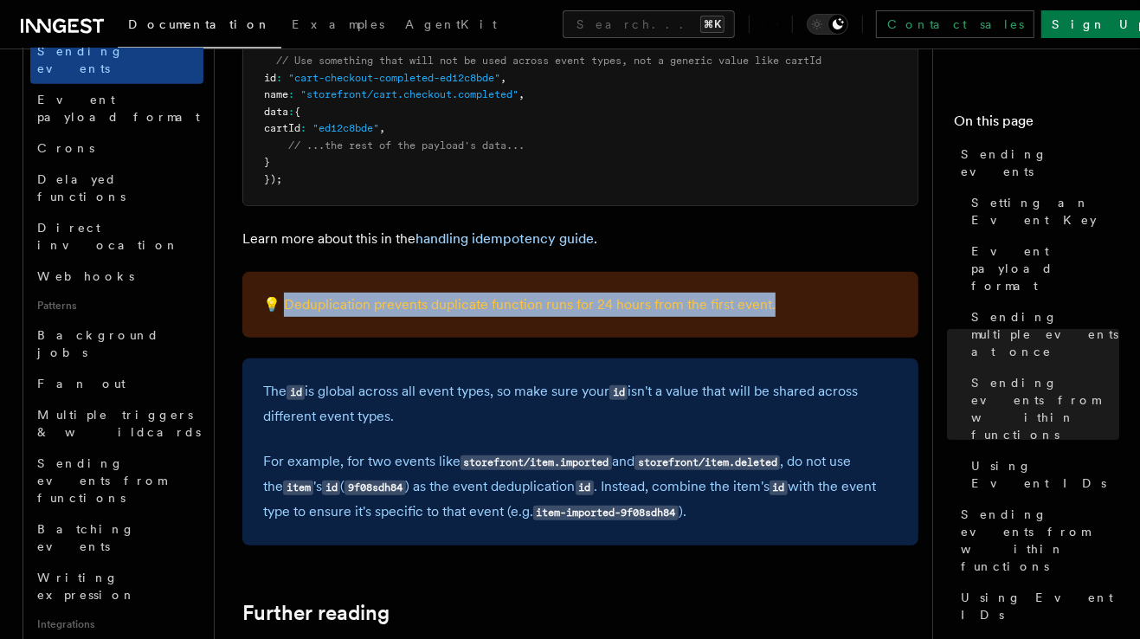
drag, startPoint x: 842, startPoint y: 285, endPoint x: 281, endPoint y: 290, distance: 560.7
click at [281, 292] on p "💡 Deduplication prevents duplicate function runs for 24 hours from the first ev…" at bounding box center [580, 304] width 634 height 24
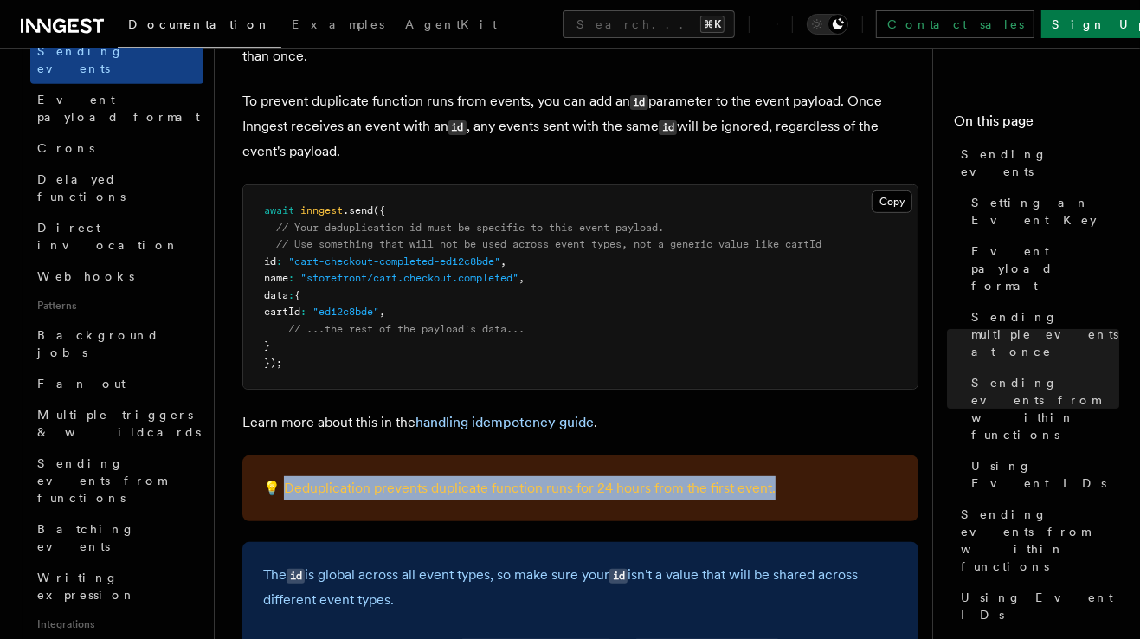
scroll to position [4524, 0]
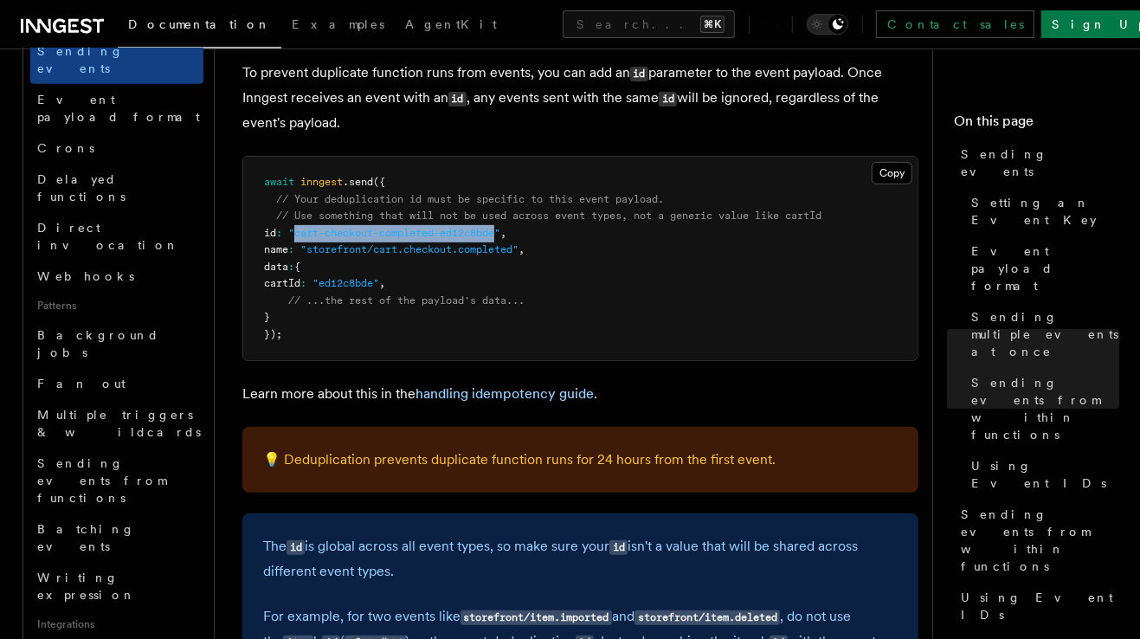
drag, startPoint x: 307, startPoint y: 215, endPoint x: 514, endPoint y: 209, distance: 206.9
click at [500, 227] on span ""cart-checkout-completed-ed12c8bde"" at bounding box center [394, 233] width 212 height 12
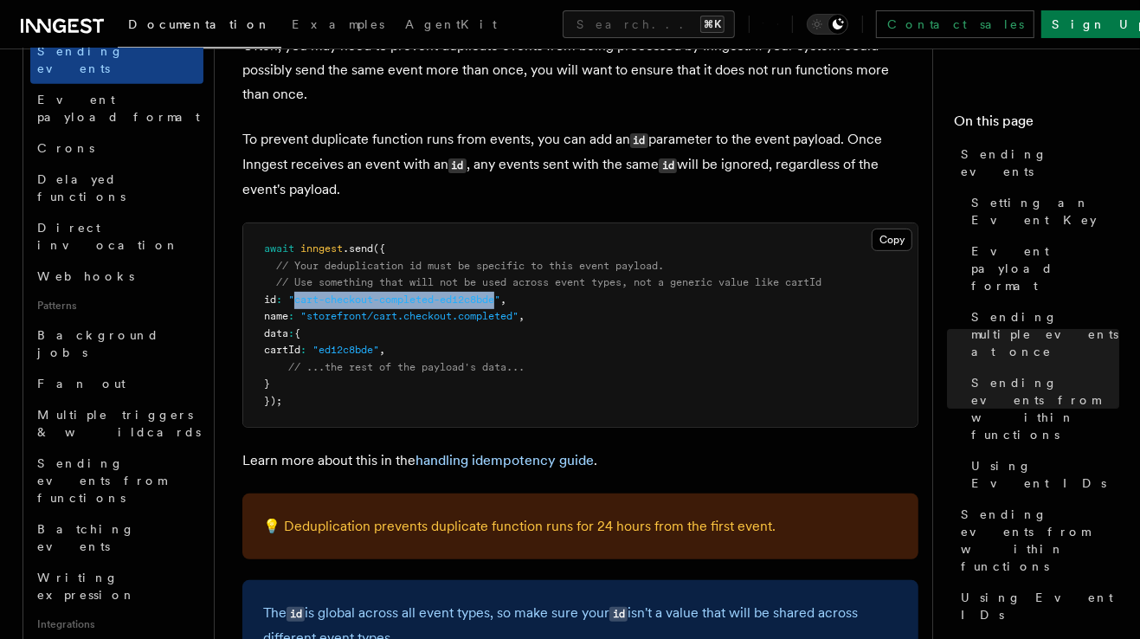
scroll to position [4455, 0]
